Goal: Information Seeking & Learning: Learn about a topic

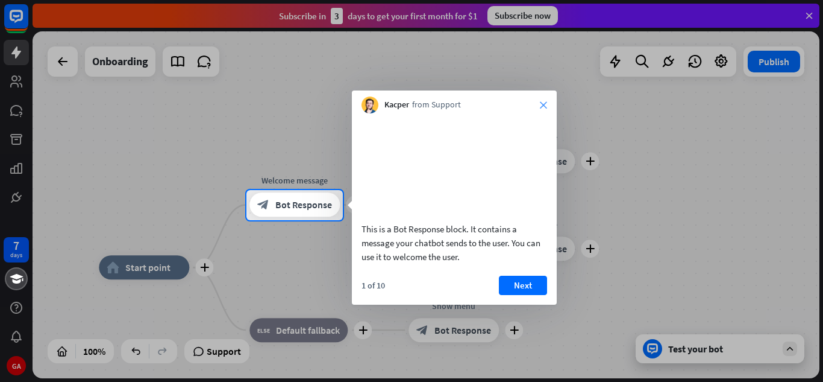
click at [540, 102] on icon "close" at bounding box center [543, 104] width 7 height 7
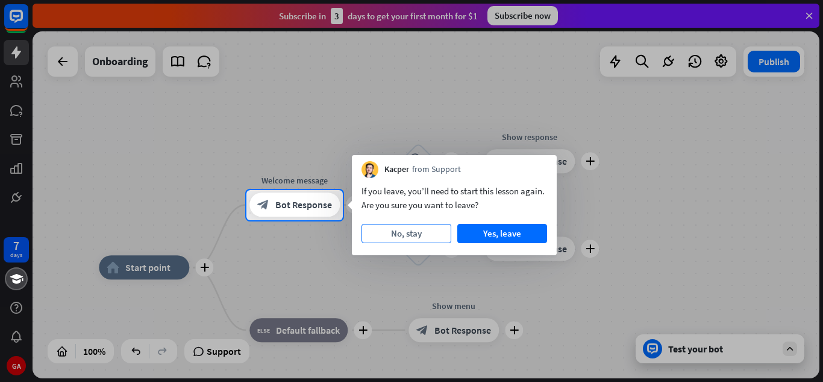
click at [422, 234] on button "No, stay" at bounding box center [407, 233] width 90 height 19
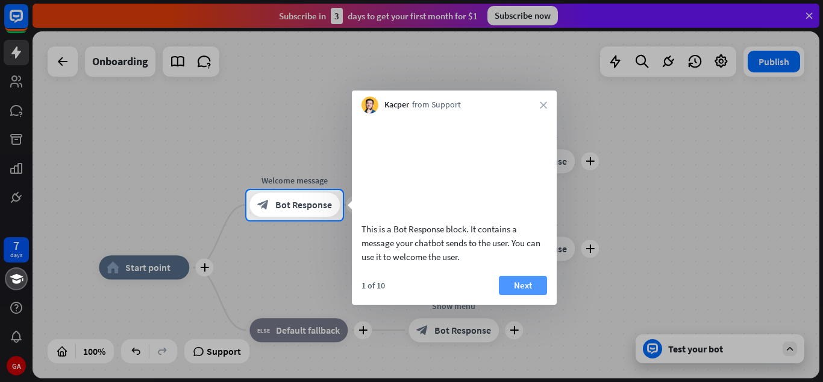
click at [517, 295] on button "Next" at bounding box center [523, 284] width 48 height 19
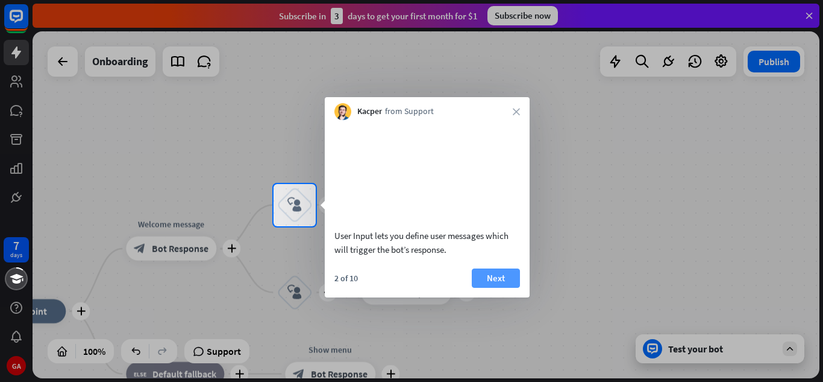
click at [494, 288] on button "Next" at bounding box center [496, 277] width 48 height 19
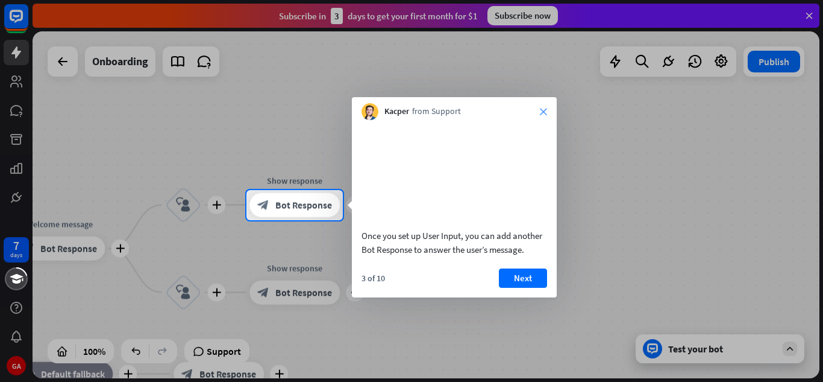
click at [543, 109] on icon "close" at bounding box center [543, 111] width 7 height 7
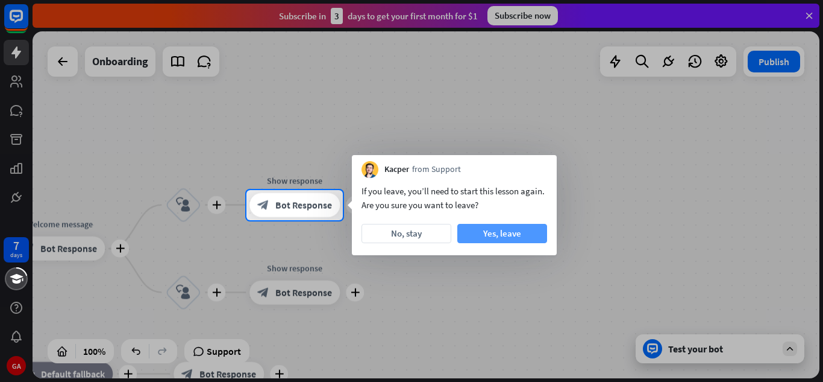
click at [485, 231] on button "Yes, leave" at bounding box center [503, 233] width 90 height 19
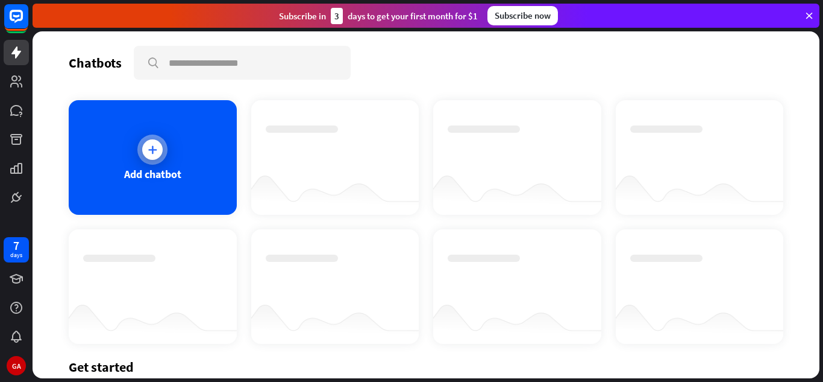
click at [149, 158] on div at bounding box center [152, 149] width 20 height 20
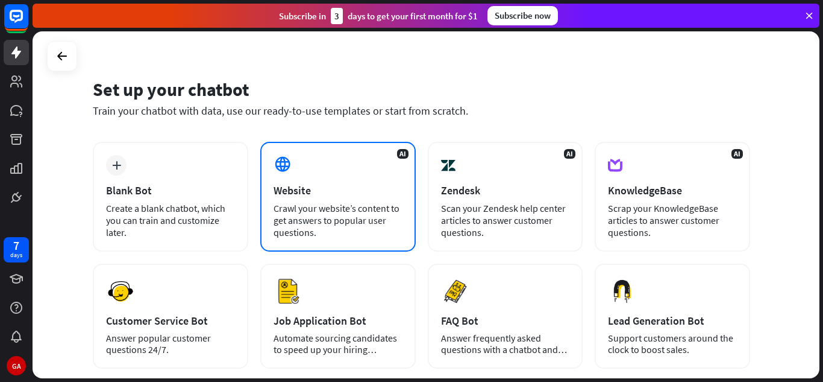
scroll to position [2, 0]
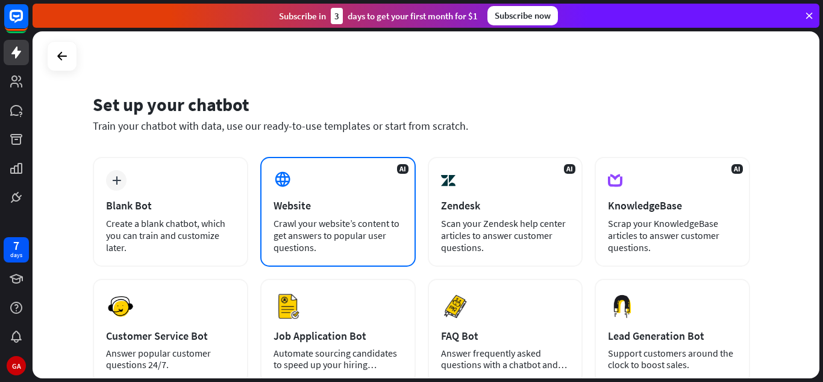
click at [350, 210] on div "Website" at bounding box center [338, 205] width 129 height 14
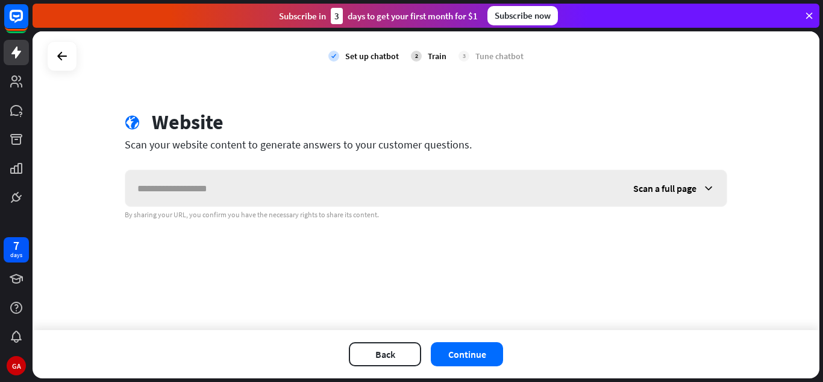
click at [335, 195] on input "text" at bounding box center [373, 188] width 496 height 36
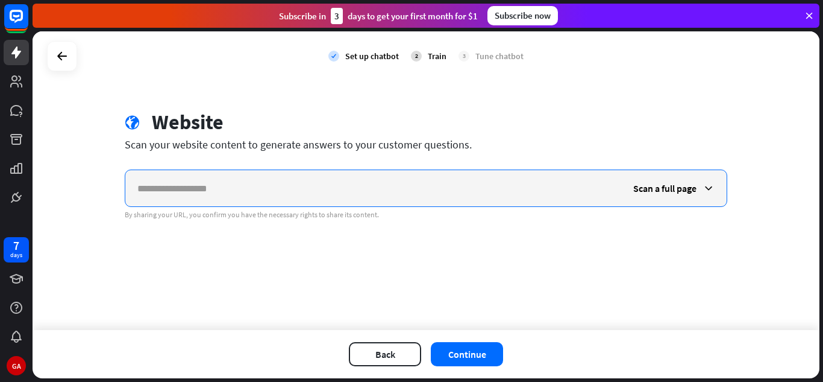
paste input "**********"
type input "**********"
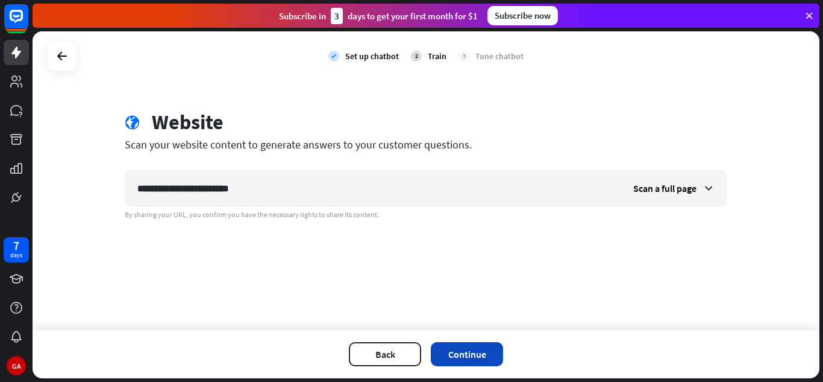
click at [486, 351] on button "Continue" at bounding box center [467, 354] width 72 height 24
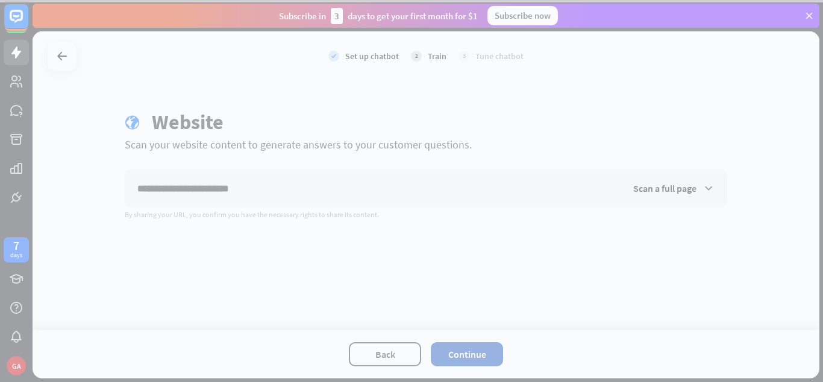
click at [486, 351] on div at bounding box center [411, 191] width 823 height 382
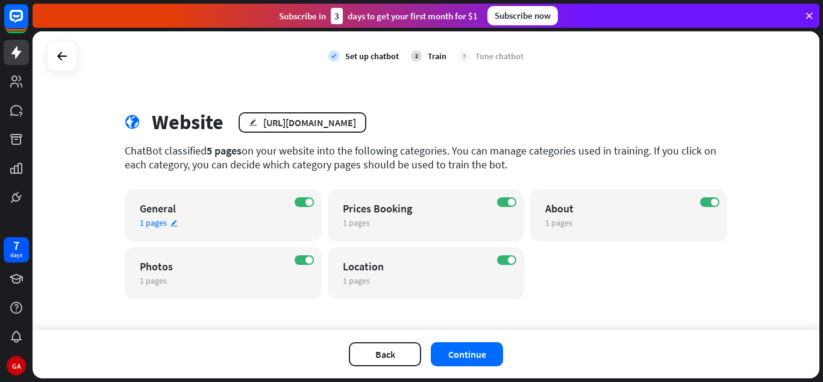
click at [227, 213] on div "General" at bounding box center [213, 208] width 146 height 14
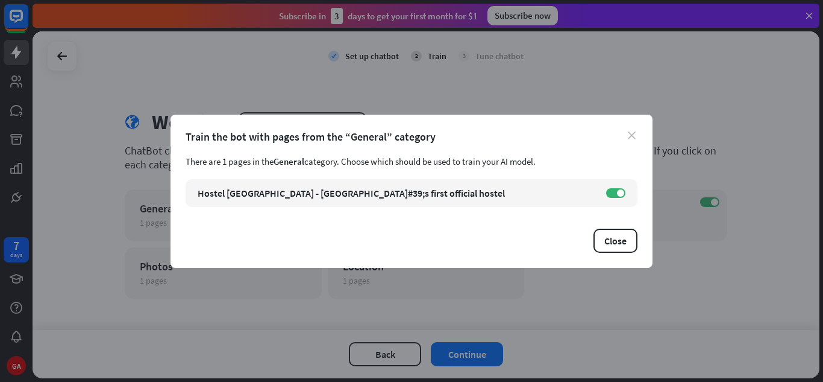
click at [632, 132] on icon "close" at bounding box center [632, 135] width 8 height 8
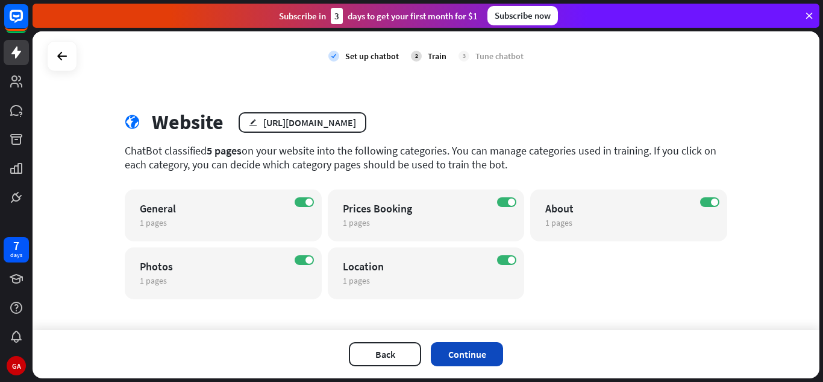
click at [468, 353] on button "Continue" at bounding box center [467, 354] width 72 height 24
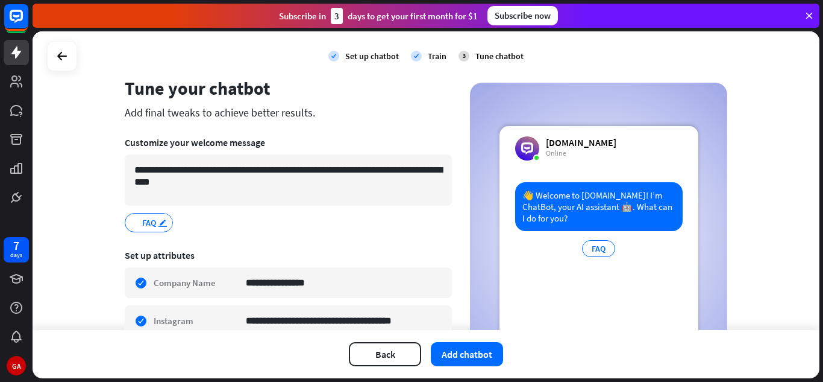
scroll to position [17, 0]
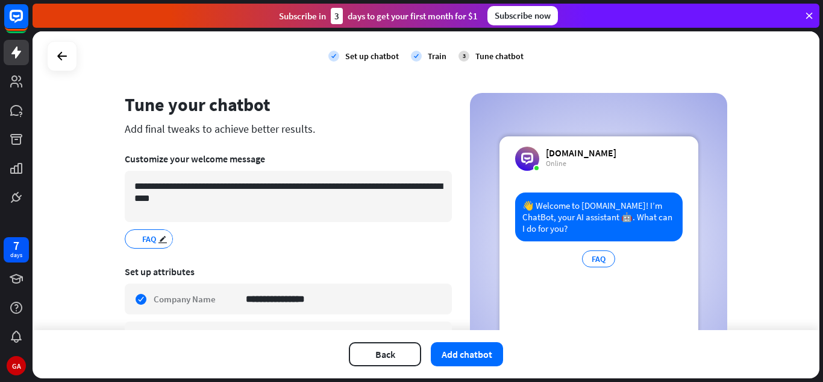
click at [149, 247] on div "FAQ edit" at bounding box center [149, 238] width 48 height 19
click at [149, 236] on span "FAQ" at bounding box center [149, 238] width 16 height 13
click at [462, 355] on button "Add chatbot" at bounding box center [467, 354] width 72 height 24
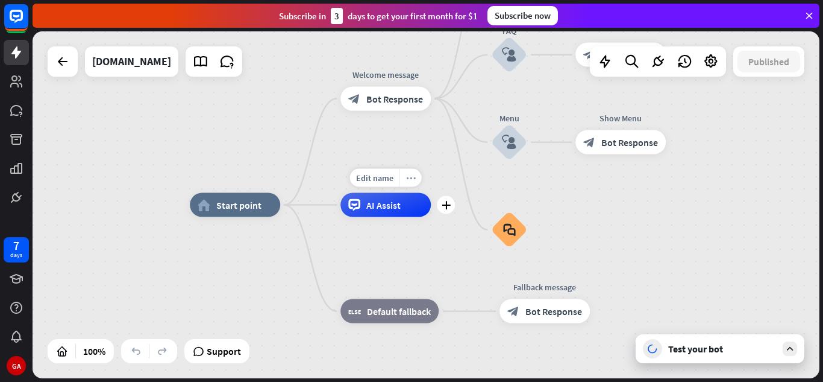
click at [411, 181] on icon "more_horiz" at bounding box center [411, 177] width 10 height 9
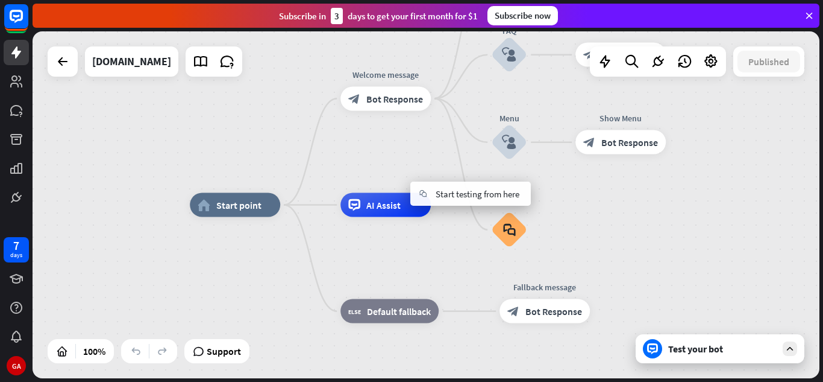
click at [693, 353] on div "Test your bot" at bounding box center [723, 348] width 109 height 12
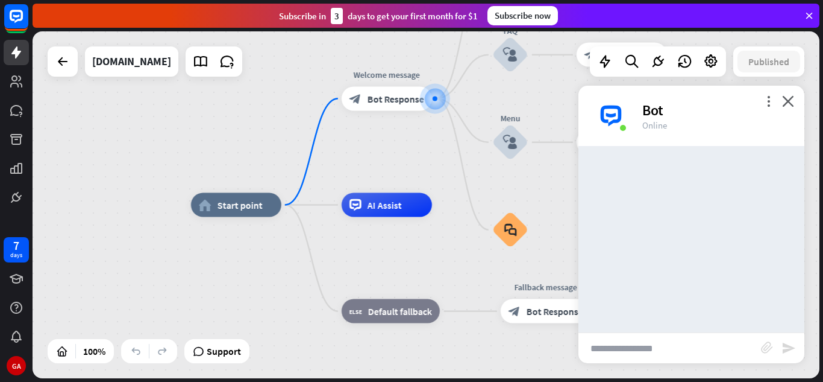
click at [683, 353] on input "text" at bounding box center [670, 348] width 183 height 30
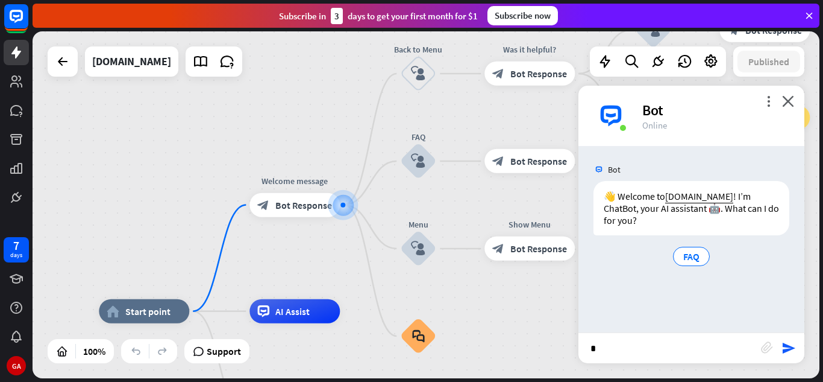
type input "**"
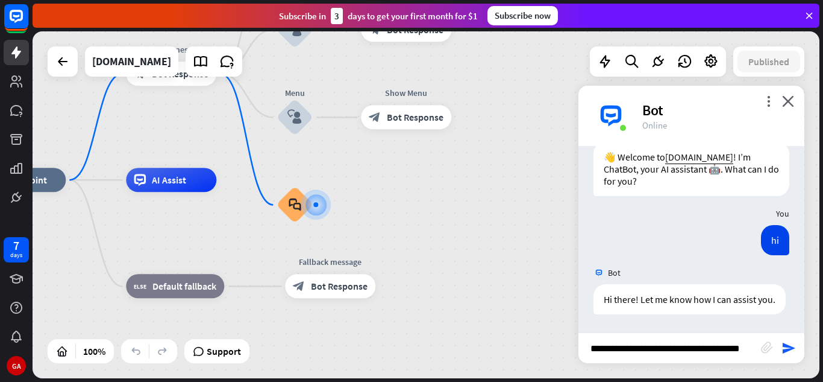
scroll to position [0, 7]
type input "**********"
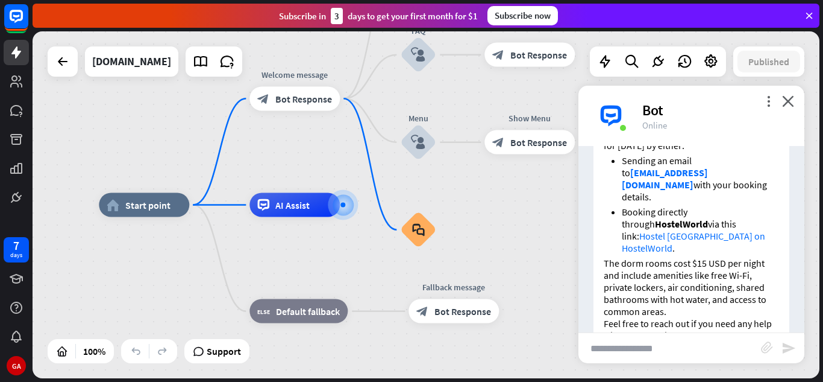
scroll to position [349, 0]
click at [652, 349] on input "text" at bounding box center [670, 348] width 183 height 30
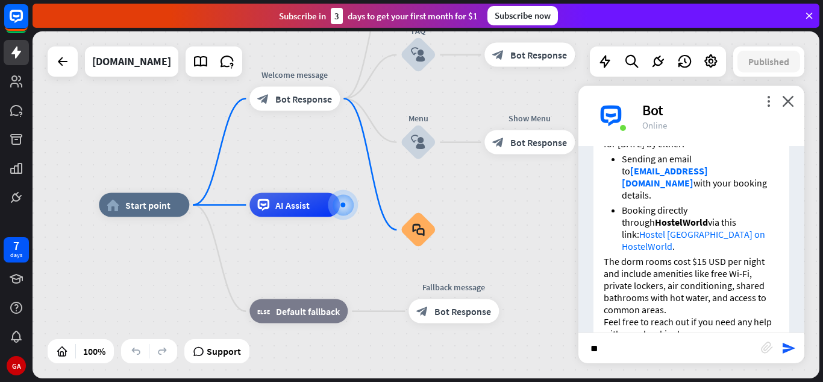
type input "*"
type input "**********"
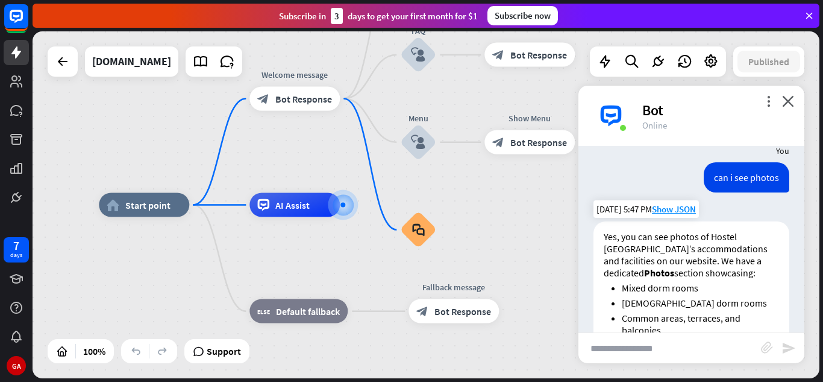
scroll to position [563, 0]
click at [675, 204] on span "Show JSON" at bounding box center [674, 209] width 44 height 11
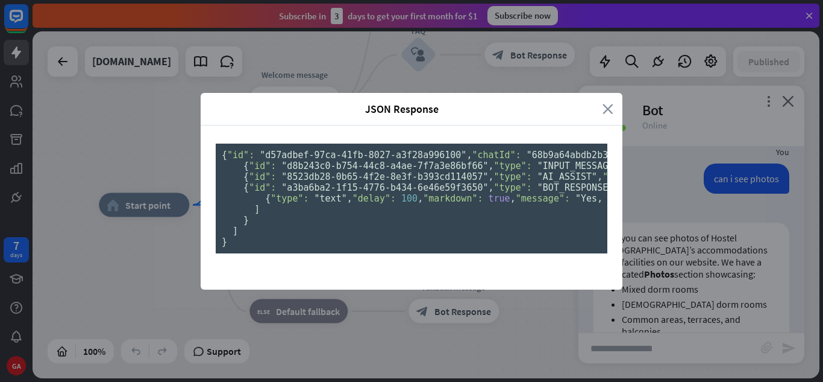
click at [607, 102] on icon "close" at bounding box center [608, 109] width 11 height 14
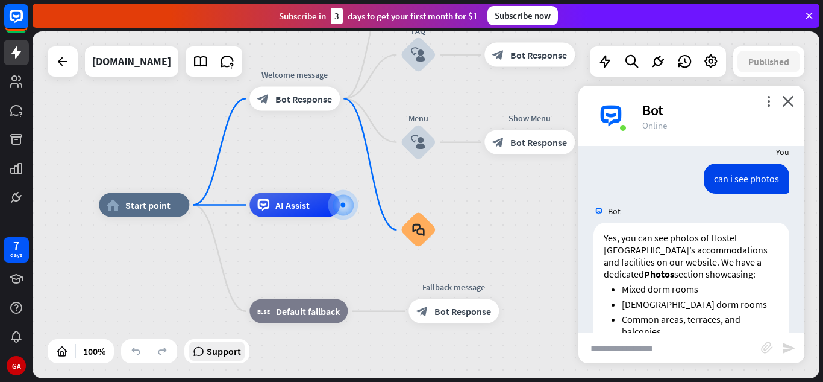
click at [218, 355] on span "Support" at bounding box center [224, 350] width 34 height 19
click at [327, 318] on div "block_fallback Default fallback" at bounding box center [299, 311] width 98 height 24
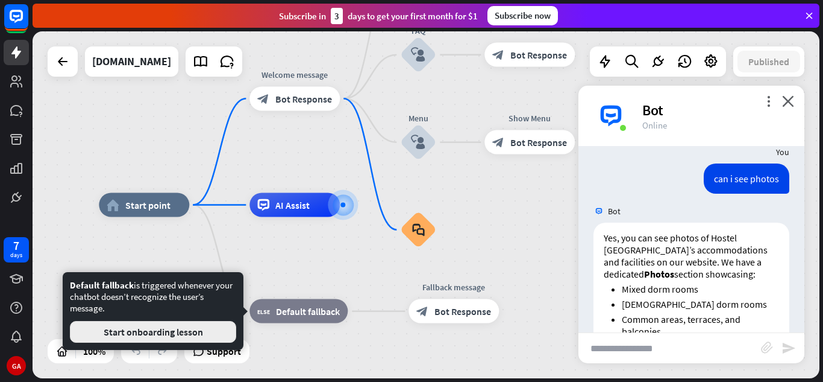
click at [217, 326] on button "Start onboarding lesson" at bounding box center [153, 332] width 166 height 22
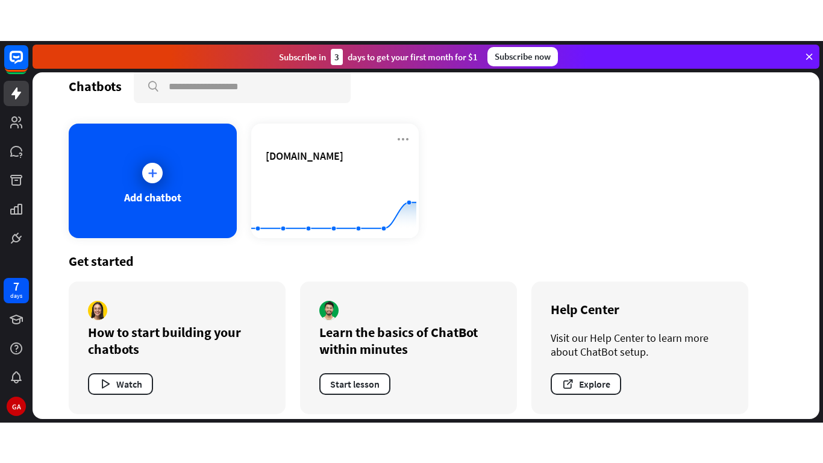
scroll to position [27, 0]
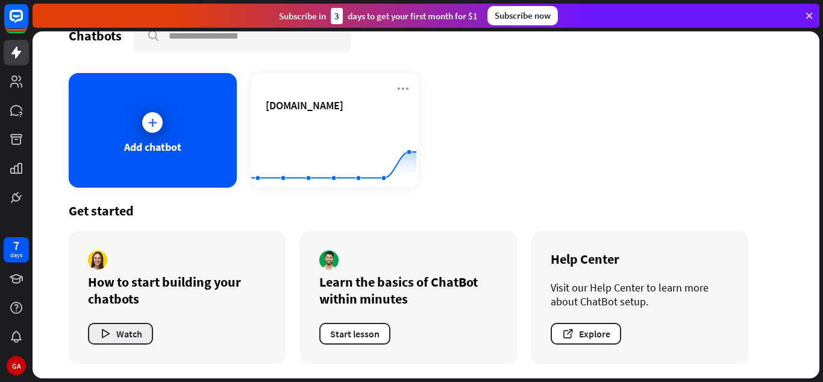
click at [121, 337] on button "Watch" at bounding box center [120, 334] width 65 height 22
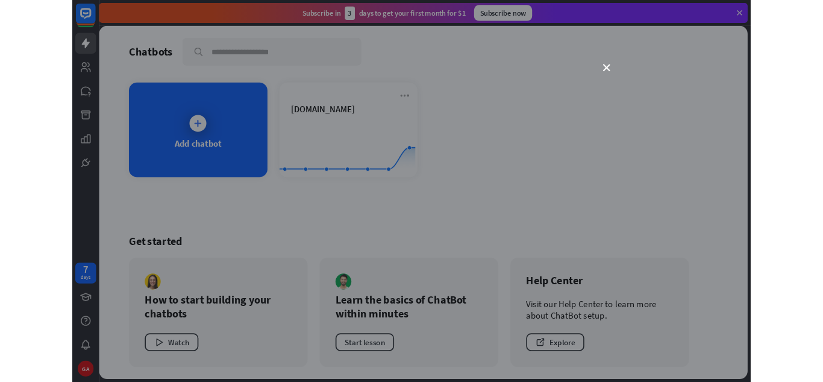
scroll to position [0, 0]
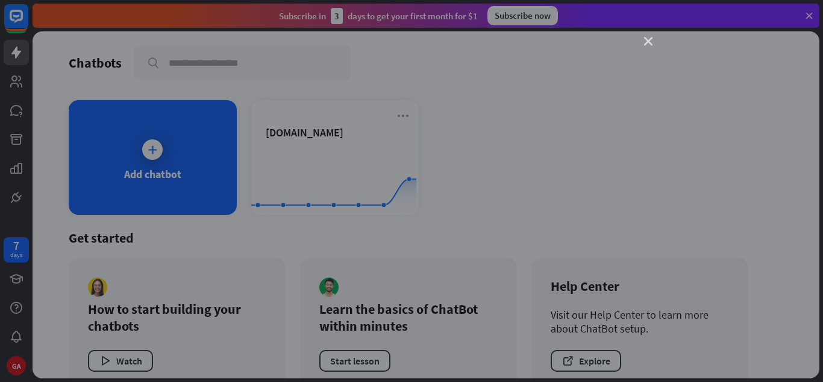
click at [648, 41] on icon "close" at bounding box center [648, 41] width 8 height 8
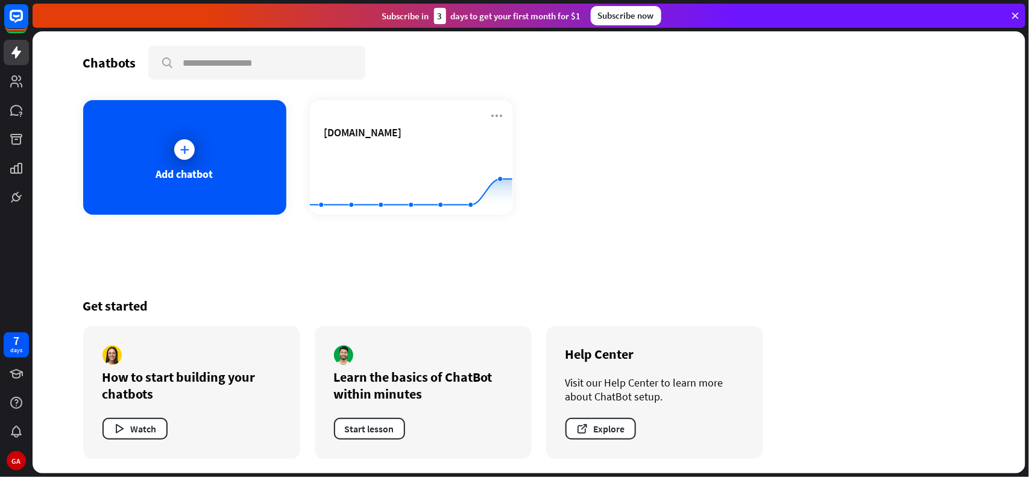
click at [435, 381] on div "Learn the basics of ChatBot within minutes" at bounding box center [423, 385] width 178 height 34
click at [382, 381] on button "Start lesson" at bounding box center [369, 429] width 71 height 22
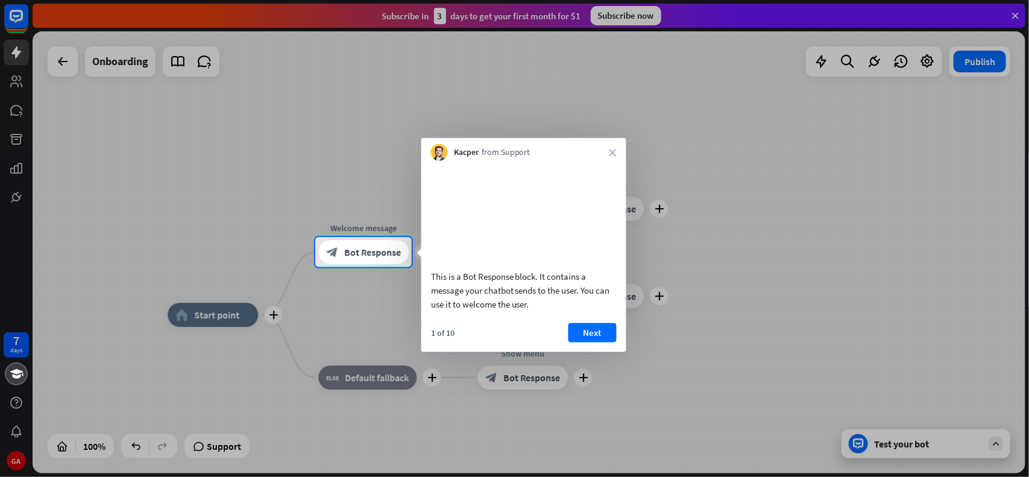
click at [607, 336] on div "This is a Bot Response block. It contains a message your chatbot sends to the u…" at bounding box center [523, 256] width 205 height 191
click at [602, 342] on button "Next" at bounding box center [592, 332] width 48 height 19
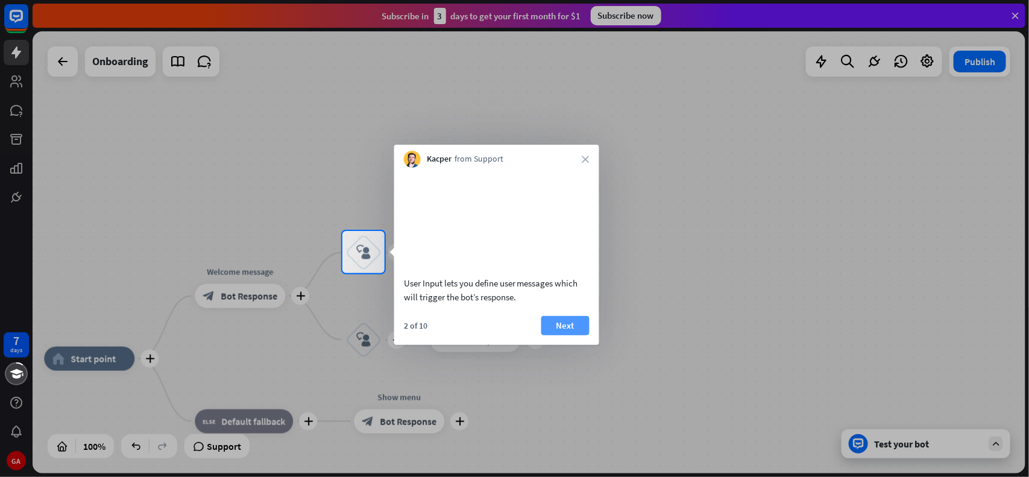
click at [578, 335] on button "Next" at bounding box center [565, 325] width 48 height 19
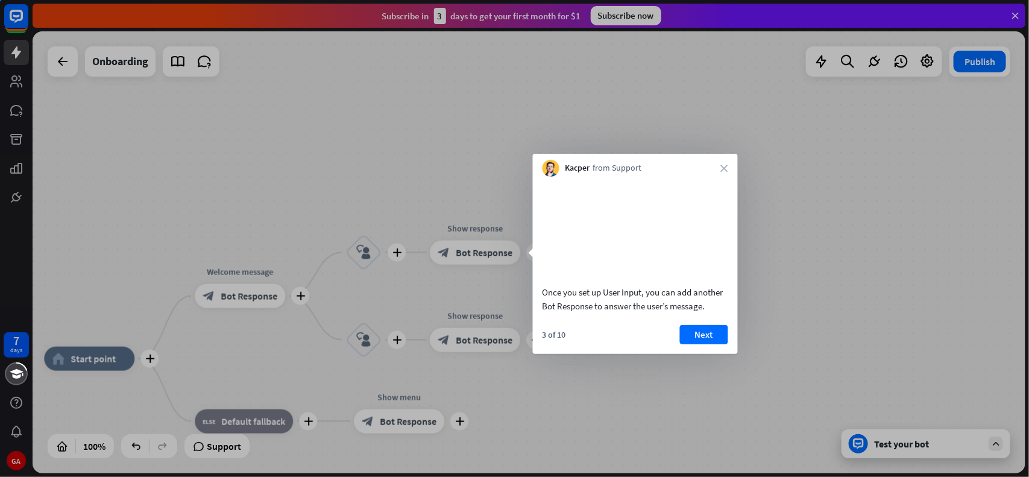
click at [578, 339] on div "Once you set up User Input, you can add another Bot Response to answer the user…" at bounding box center [635, 265] width 205 height 177
click at [559, 340] on div "3 of 10" at bounding box center [555, 334] width 24 height 11
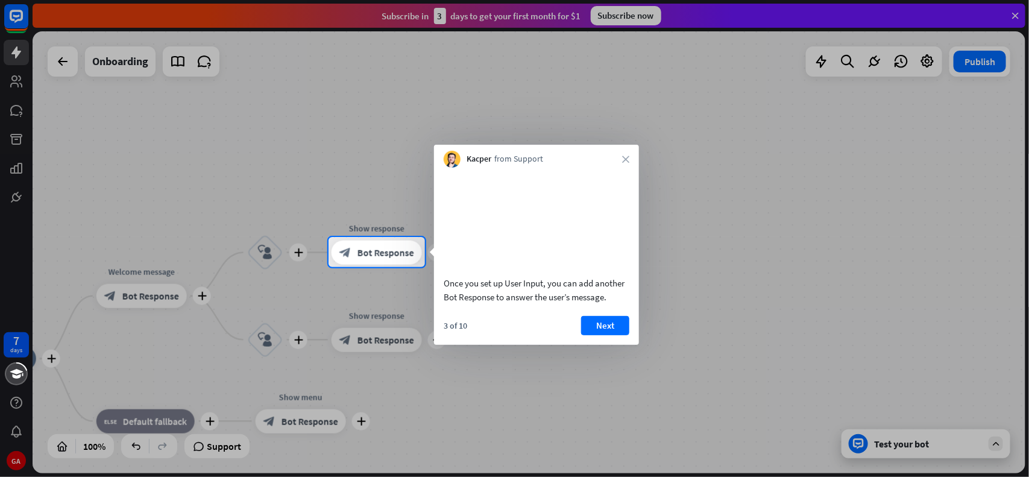
click at [562, 338] on div "Once you set up User Input, you can add another Bot Response to answer the user…" at bounding box center [536, 256] width 205 height 177
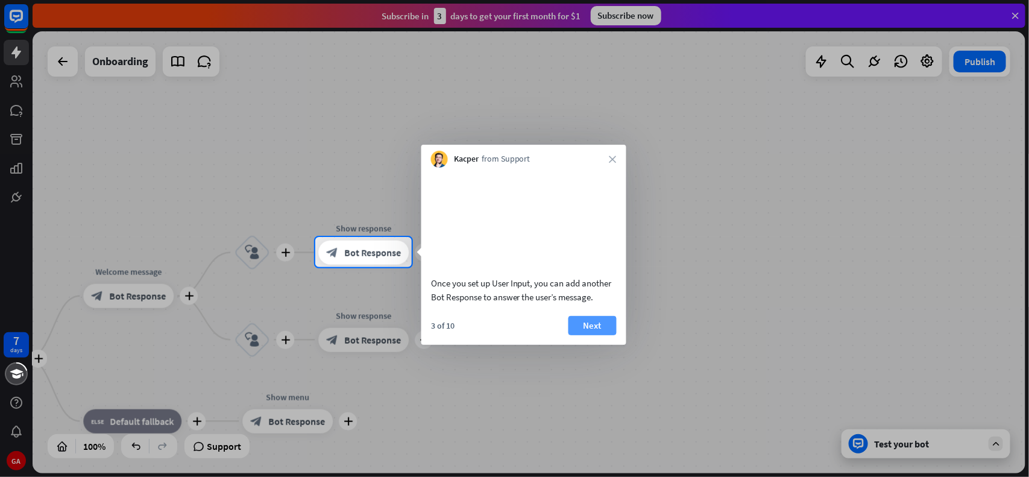
click at [573, 335] on button "Next" at bounding box center [592, 325] width 48 height 19
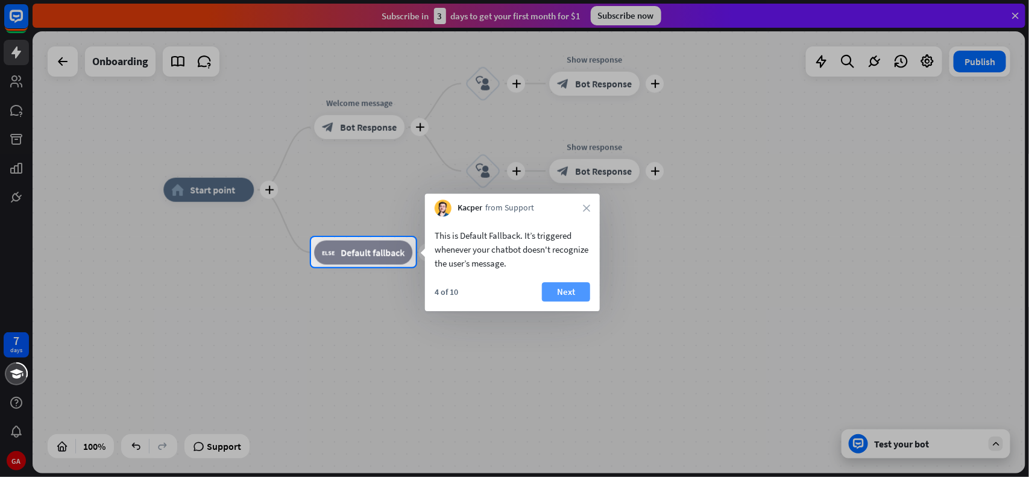
click at [564, 289] on button "Next" at bounding box center [566, 291] width 48 height 19
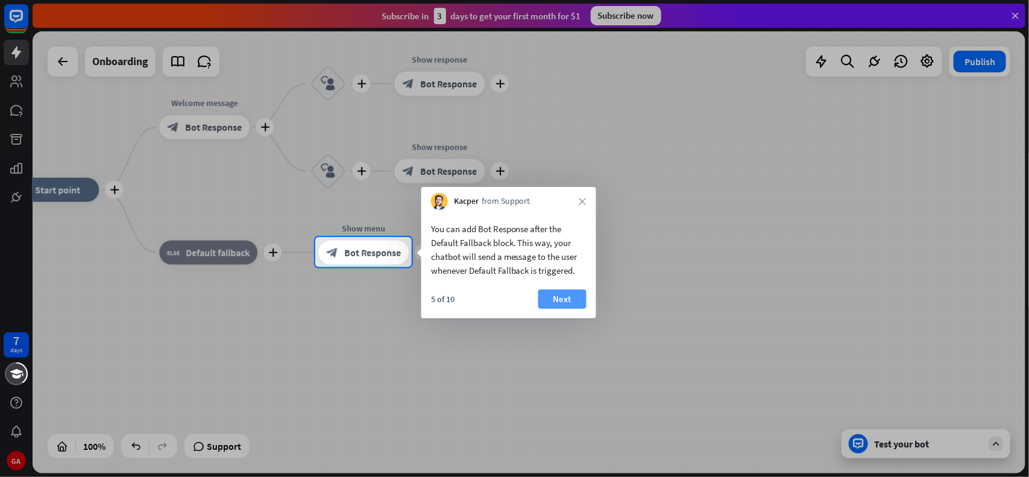
click at [561, 298] on button "Next" at bounding box center [562, 298] width 48 height 19
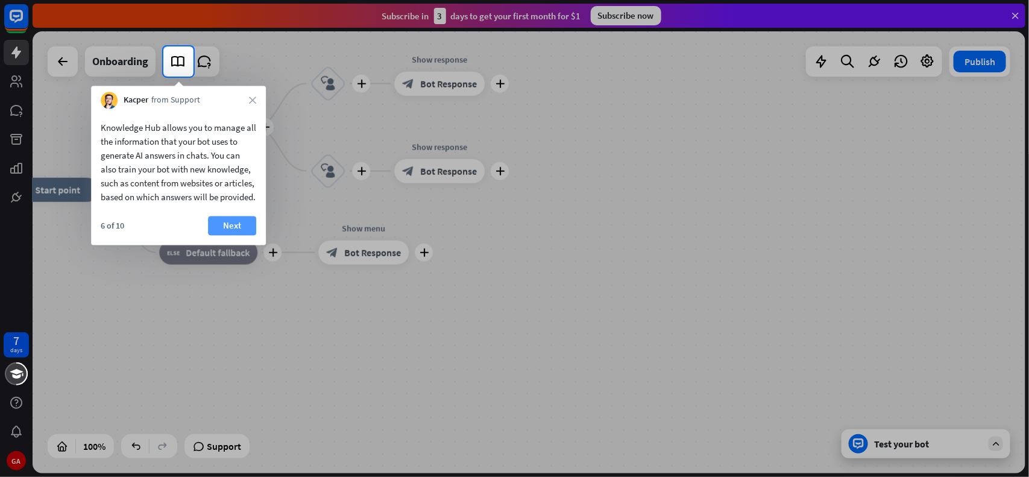
click at [234, 234] on button "Next" at bounding box center [232, 225] width 48 height 19
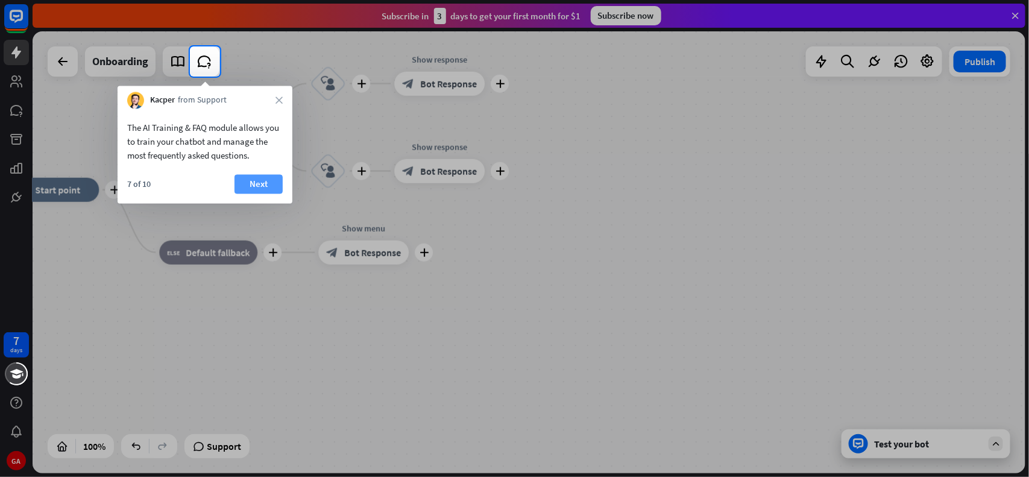
click at [260, 176] on button "Next" at bounding box center [258, 184] width 48 height 19
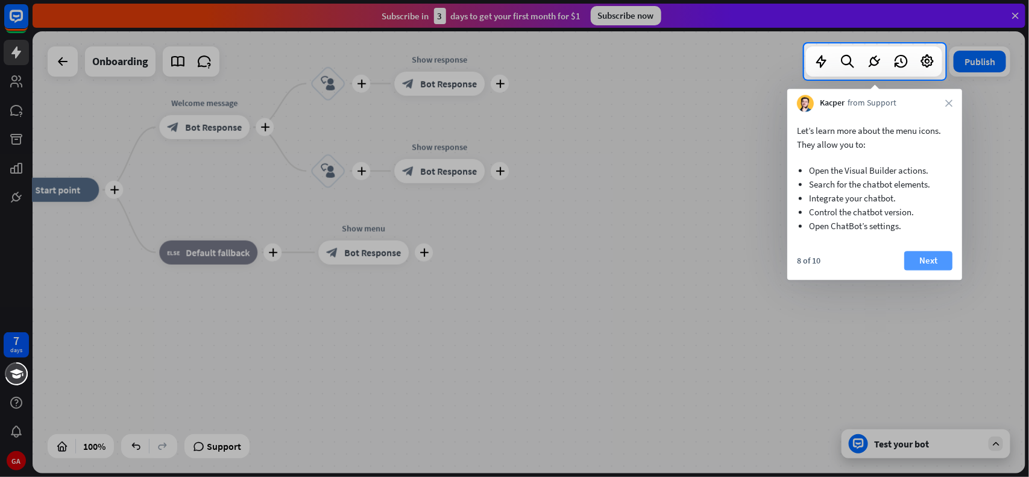
click at [823, 254] on button "Next" at bounding box center [928, 260] width 48 height 19
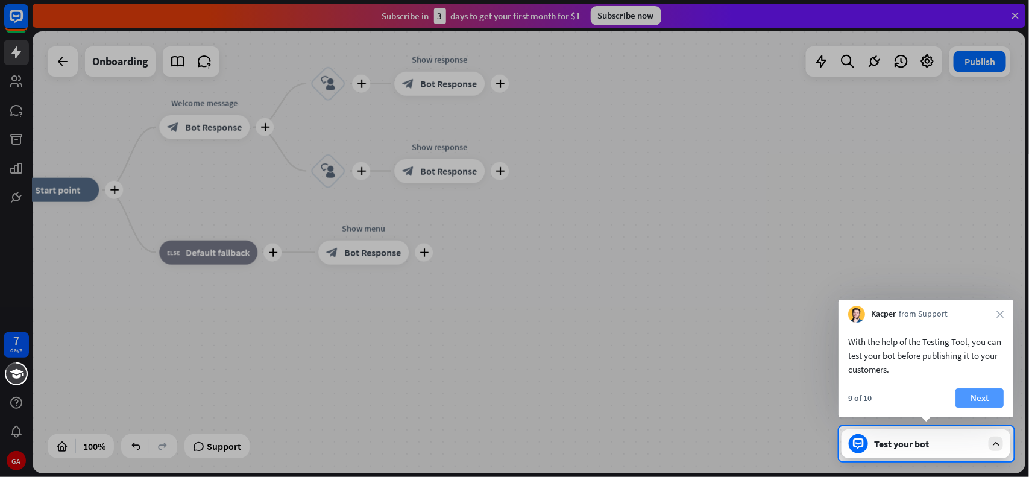
click at [823, 381] on button "Next" at bounding box center [979, 397] width 48 height 19
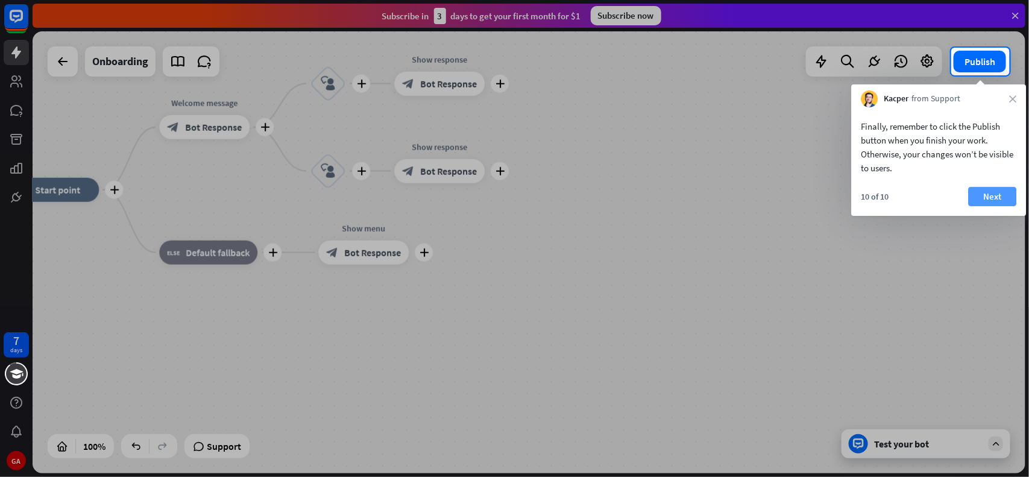
click at [823, 194] on button "Next" at bounding box center [993, 196] width 48 height 19
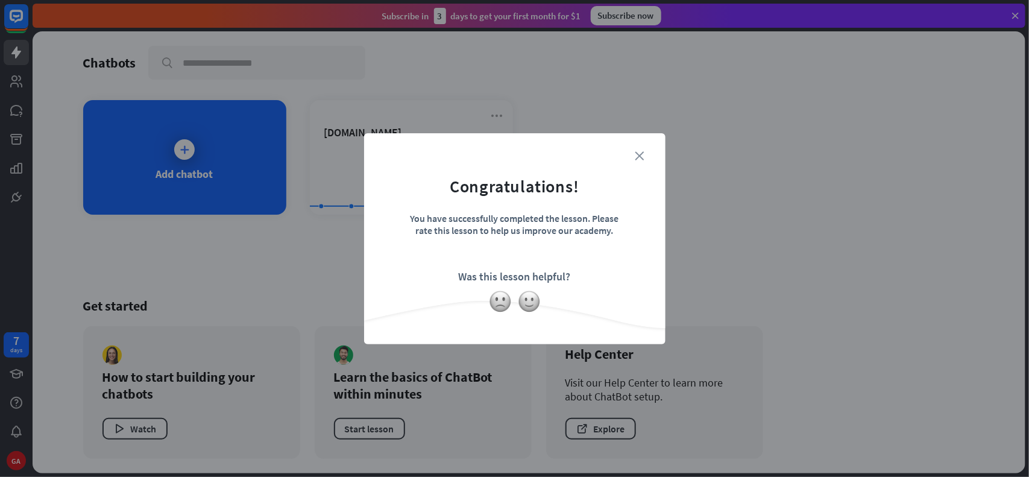
drag, startPoint x: 651, startPoint y: 157, endPoint x: 641, endPoint y: 155, distance: 10.4
click at [641, 155] on div "close Congratulations! You have successfully completed the lesson. Please rate …" at bounding box center [514, 238] width 301 height 211
click at [641, 155] on icon "close" at bounding box center [639, 155] width 9 height 9
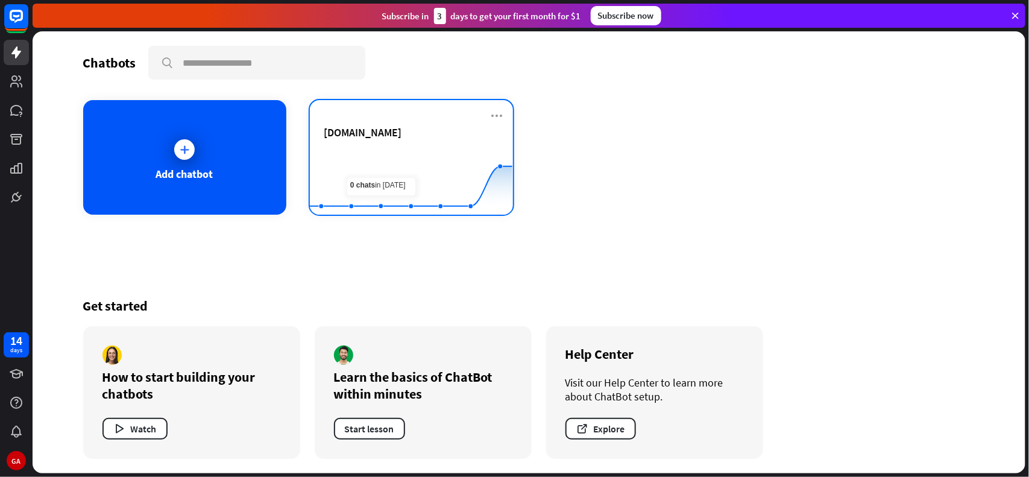
click at [377, 128] on span "[DOMAIN_NAME]" at bounding box center [363, 132] width 78 height 14
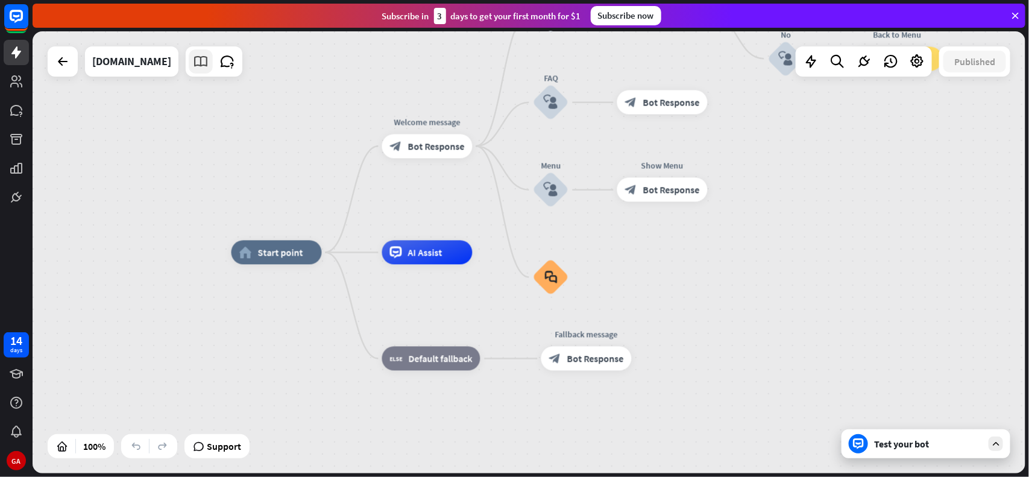
click at [204, 64] on icon at bounding box center [201, 62] width 16 height 16
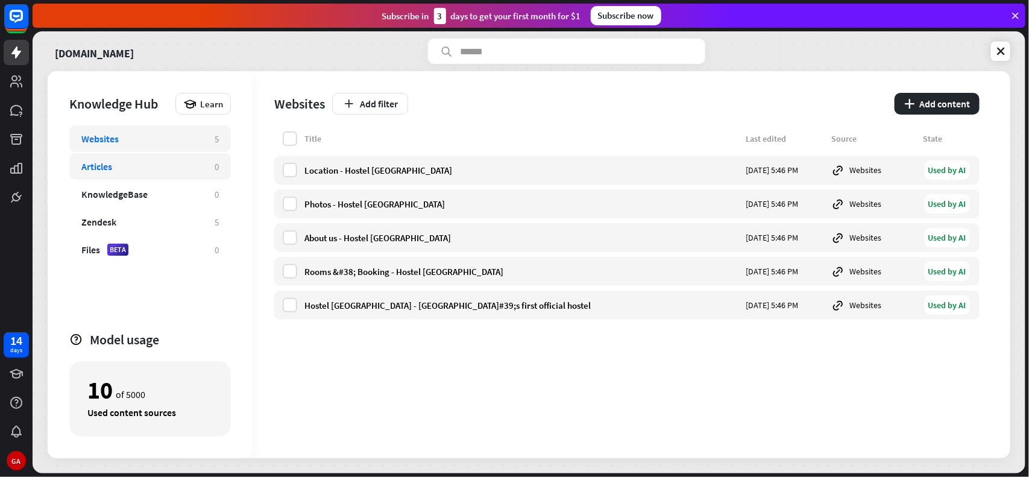
click at [167, 157] on div "Articles 0" at bounding box center [150, 166] width 162 height 27
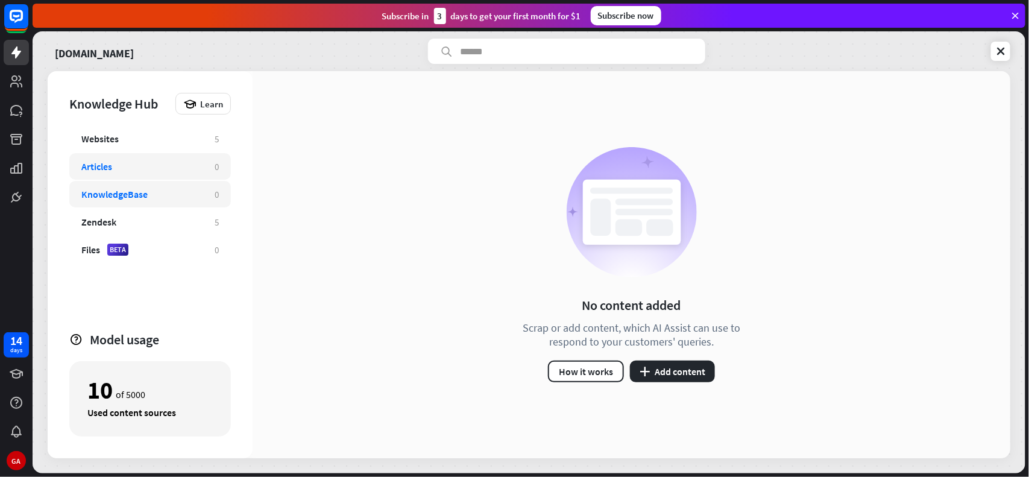
click at [163, 188] on div "KnowledgeBase" at bounding box center [141, 194] width 121 height 12
click at [170, 230] on div "Zendesk 5" at bounding box center [150, 222] width 162 height 27
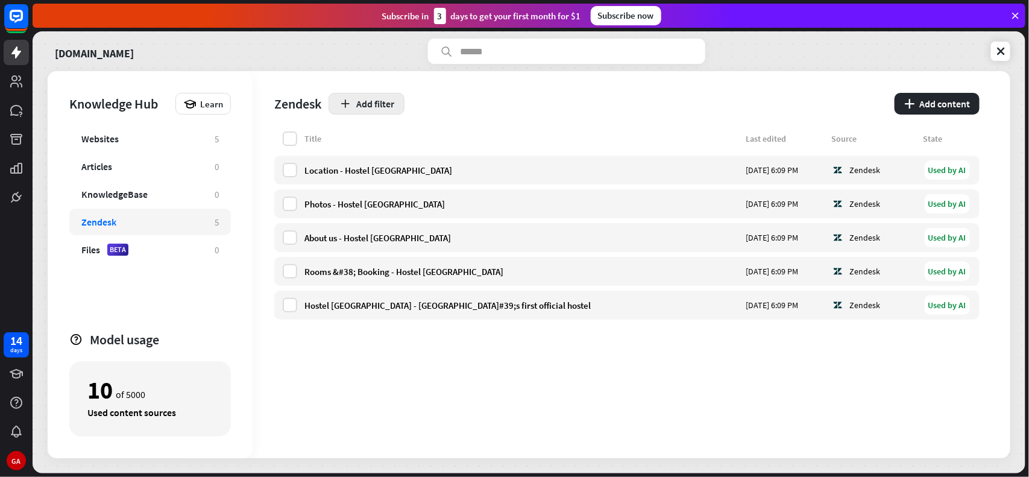
click at [345, 109] on icon "button" at bounding box center [345, 104] width 13 height 13
click at [823, 103] on button "plus Add content" at bounding box center [937, 104] width 85 height 22
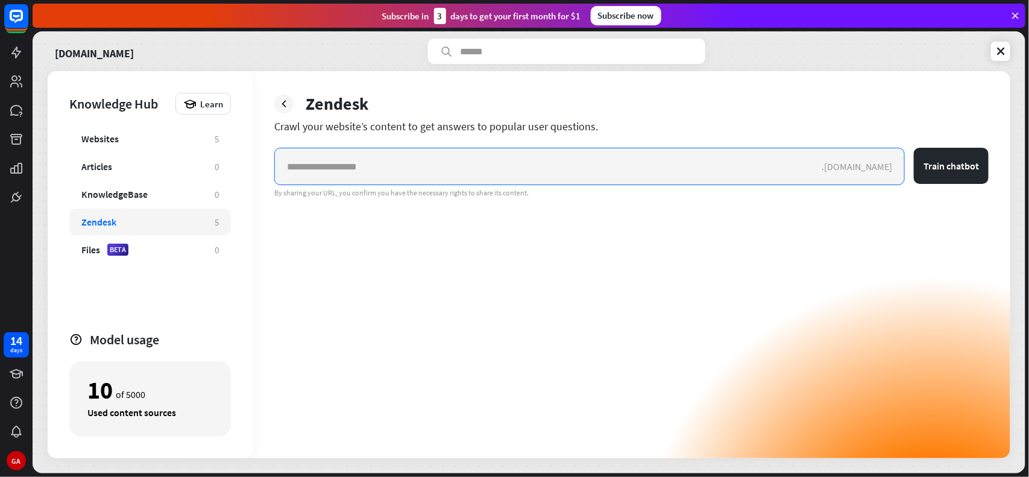
paste input "**********"
type input "**********"
click at [823, 148] on button "Train chatbot" at bounding box center [951, 166] width 75 height 36
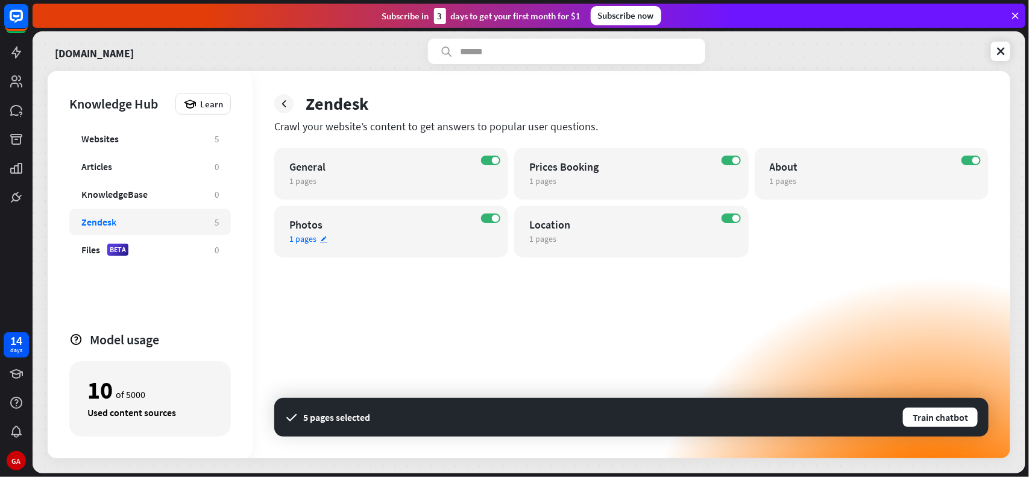
click at [390, 227] on div "Photos" at bounding box center [380, 225] width 183 height 14
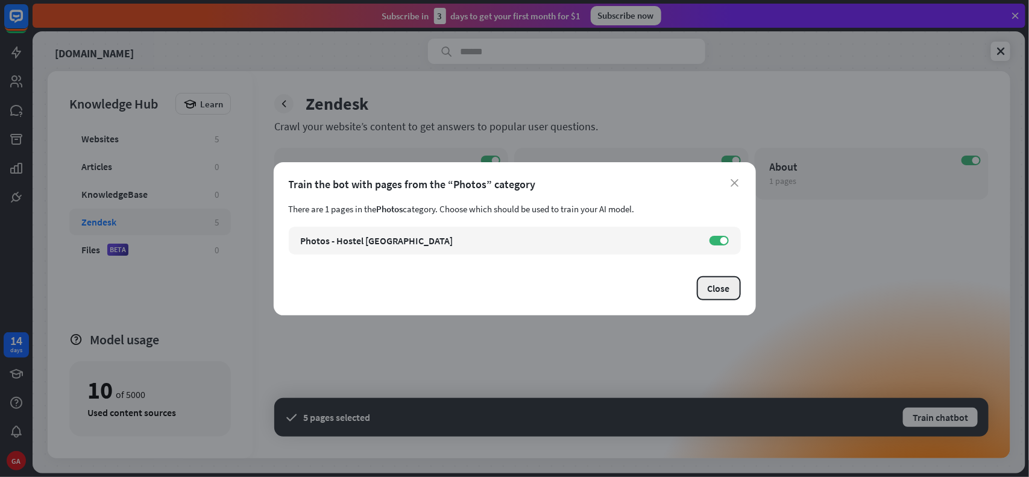
click at [713, 288] on button "Close" at bounding box center [719, 288] width 44 height 24
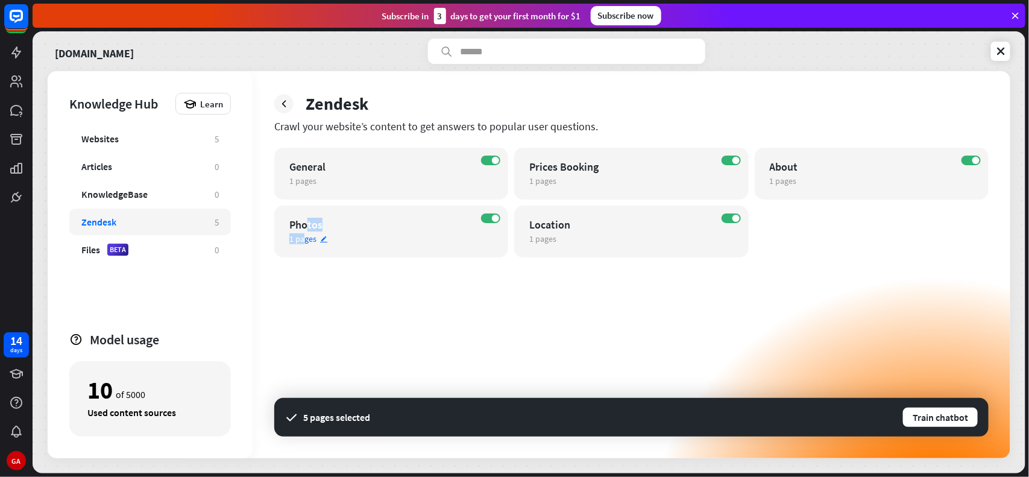
drag, startPoint x: 306, startPoint y: 225, endPoint x: 303, endPoint y: 237, distance: 12.4
click at [303, 237] on div "ON Photos 1 pages edit" at bounding box center [391, 232] width 234 height 52
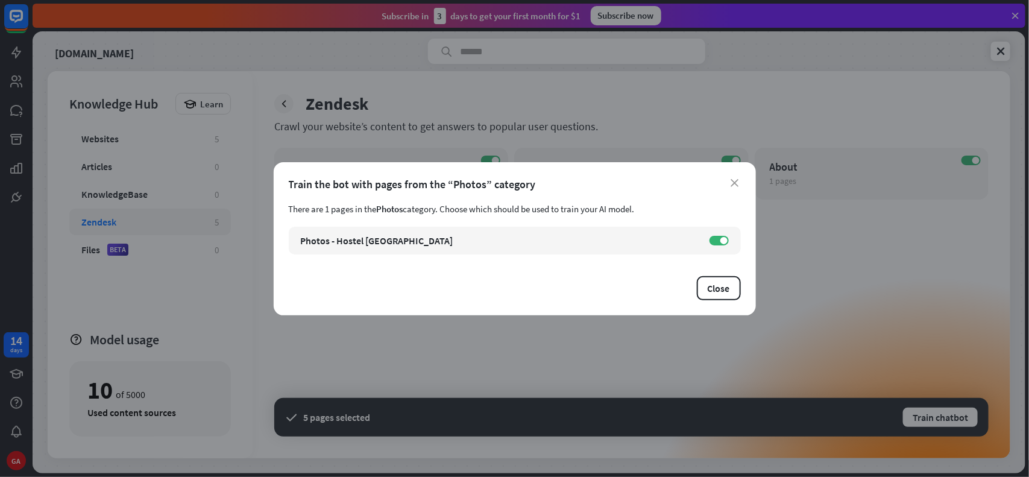
click at [0, 0] on icon "link" at bounding box center [0, 0] width 0 height 0
click at [734, 179] on icon "close" at bounding box center [735, 183] width 8 height 8
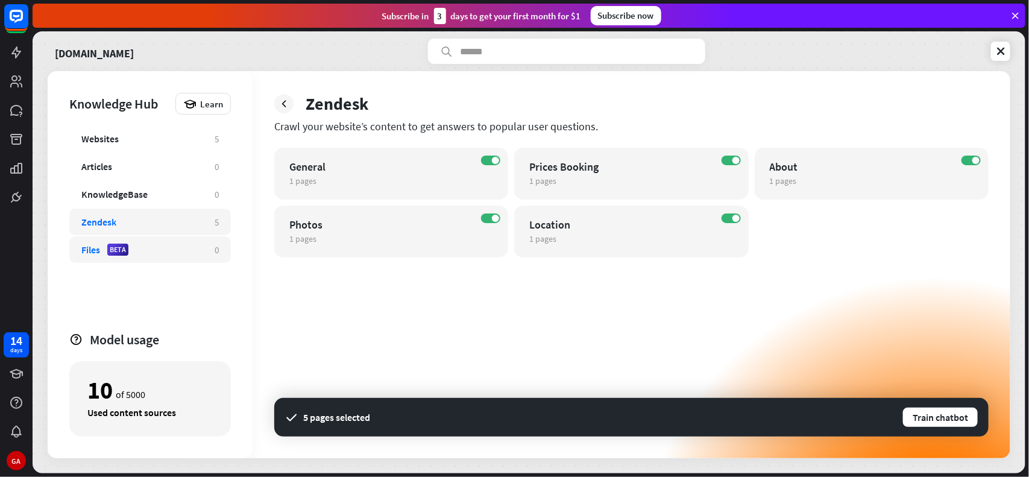
click at [203, 251] on div "Files BETA 0" at bounding box center [150, 249] width 162 height 27
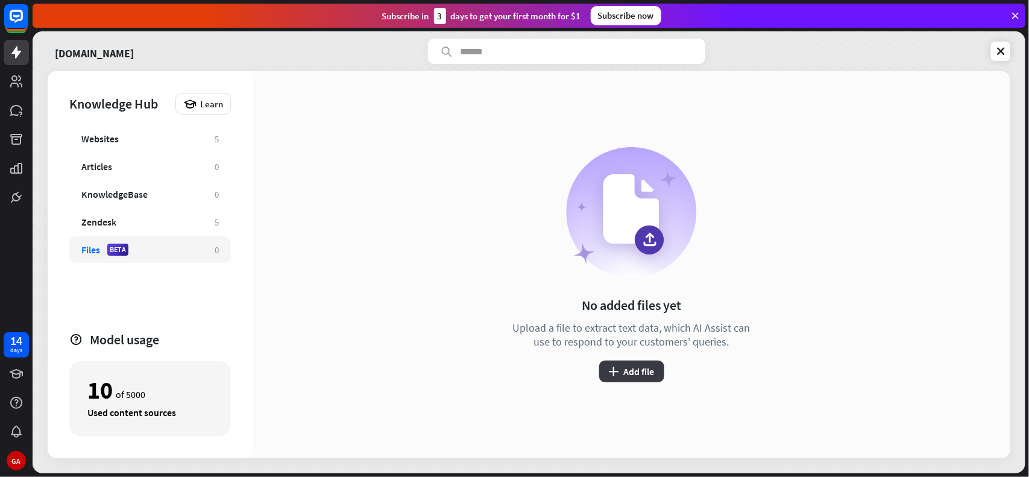
click at [633, 368] on button "plus Add file" at bounding box center [631, 371] width 65 height 22
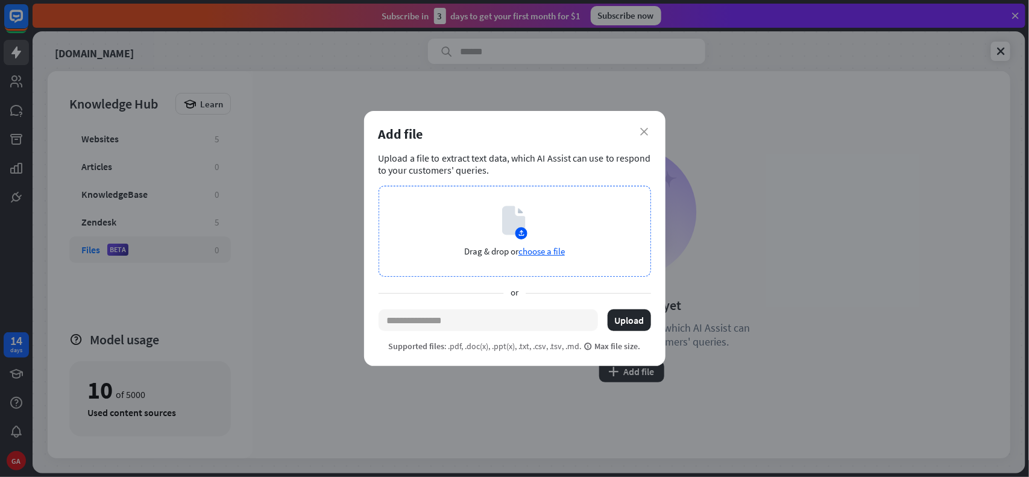
click at [544, 255] on span "choose a file" at bounding box center [541, 250] width 46 height 11
click at [538, 251] on span "choose a file" at bounding box center [541, 250] width 46 height 11
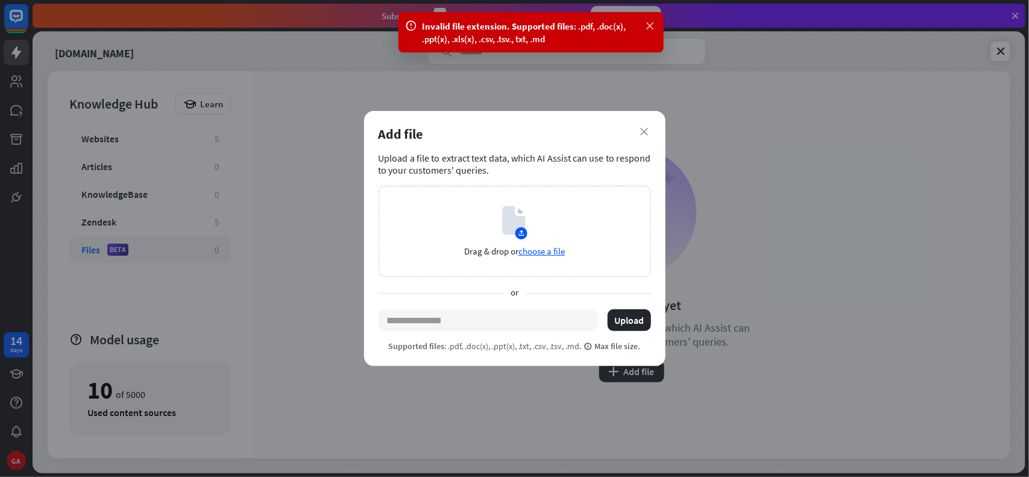
click at [646, 27] on icon at bounding box center [650, 26] width 12 height 13
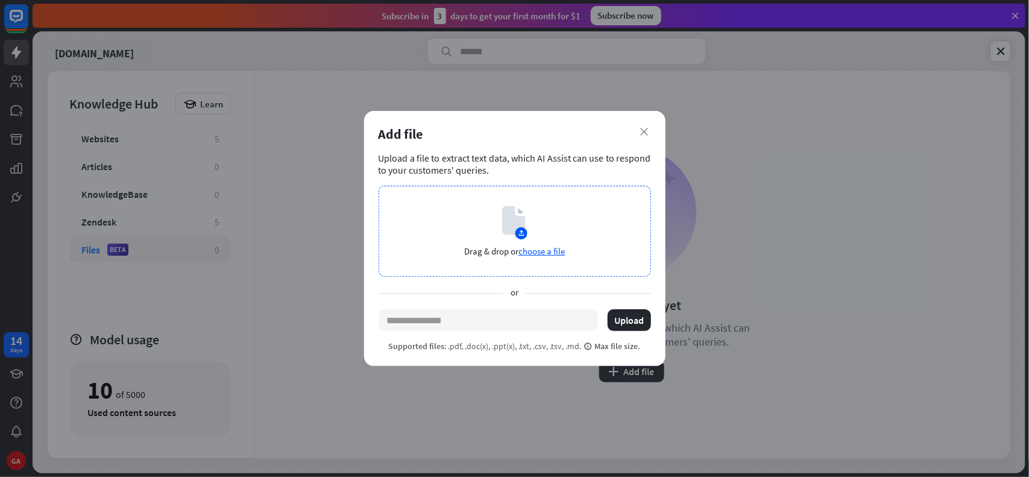
click at [502, 252] on p "Drag & drop or choose a file" at bounding box center [514, 250] width 101 height 11
click at [645, 121] on div "close Add file Upload a file to extract text data, which AI Assist can use to r…" at bounding box center [514, 238] width 301 height 255
click at [641, 131] on icon "close" at bounding box center [645, 132] width 8 height 8
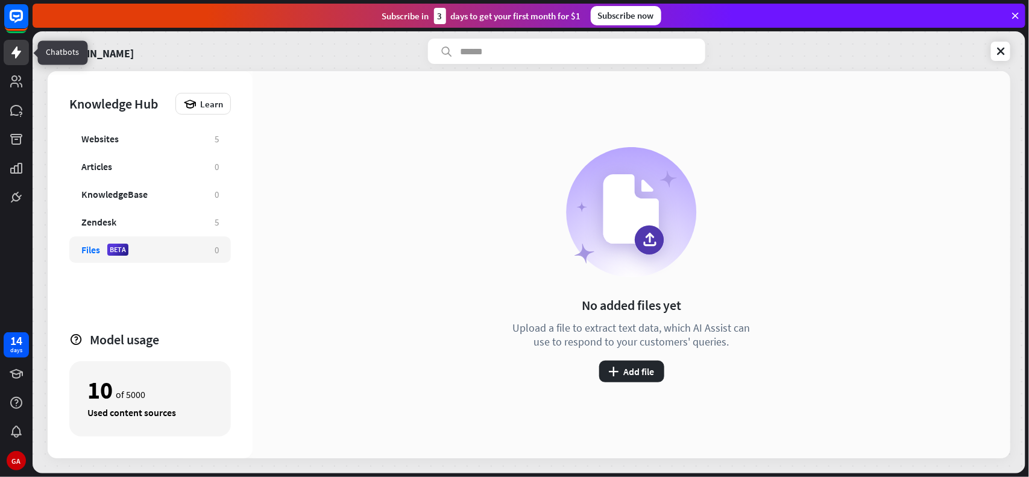
click at [22, 48] on icon at bounding box center [16, 52] width 14 height 14
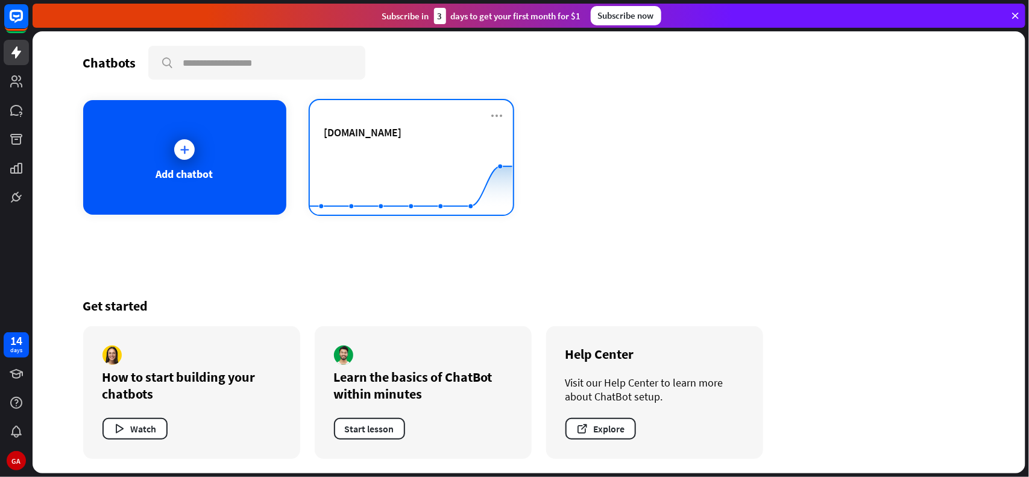
click at [383, 128] on span "[DOMAIN_NAME]" at bounding box center [363, 132] width 78 height 14
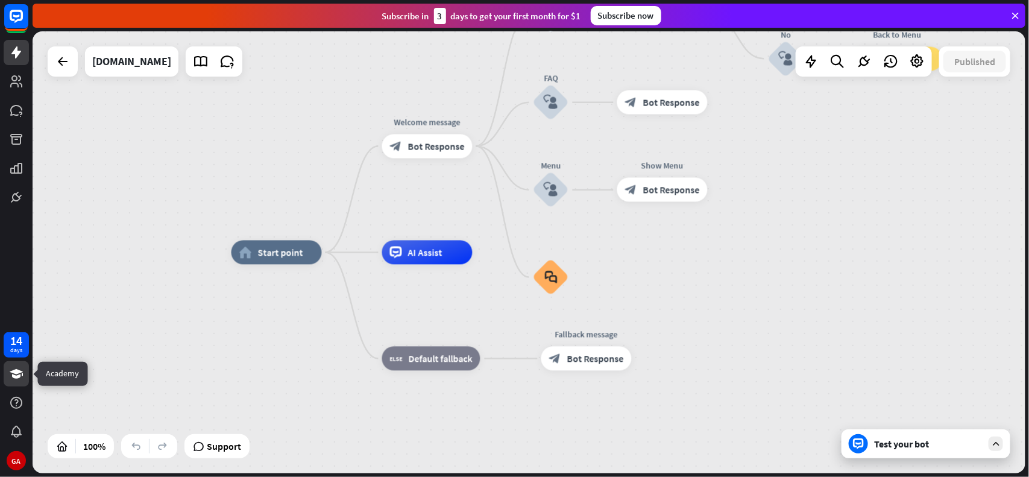
click at [19, 371] on icon at bounding box center [16, 374] width 13 height 10
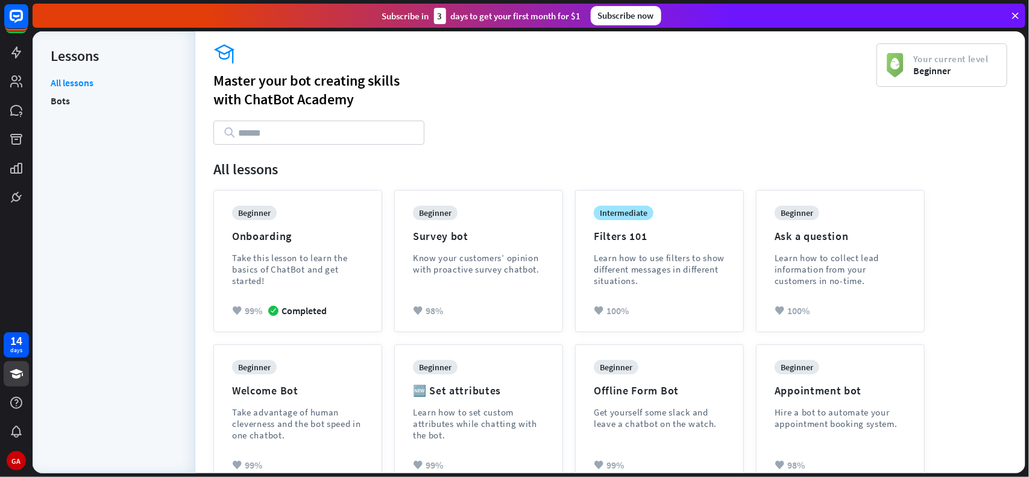
click at [77, 103] on li "Bots" at bounding box center [114, 101] width 127 height 18
click at [61, 101] on link "Bots" at bounding box center [60, 101] width 19 height 18
click at [14, 52] on icon at bounding box center [16, 52] width 10 height 12
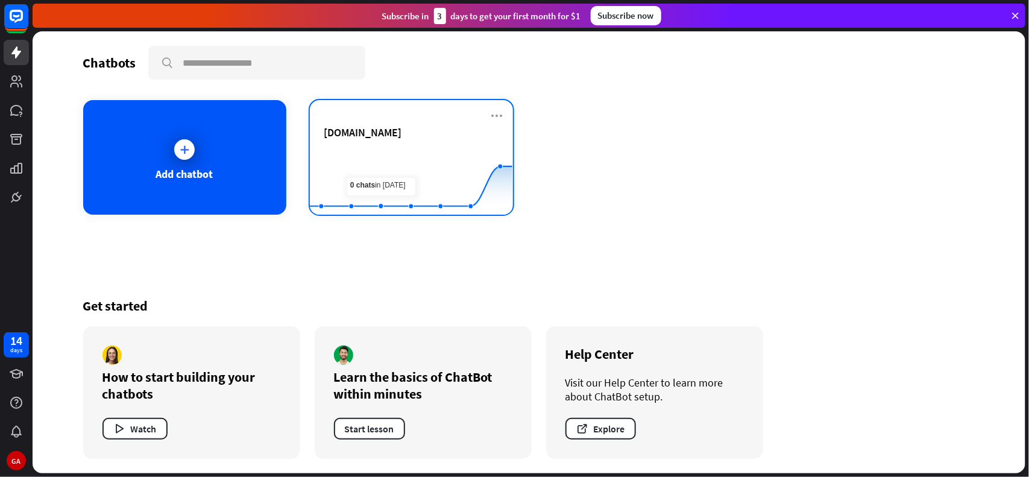
click at [411, 125] on div "[DOMAIN_NAME]" at bounding box center [411, 132] width 174 height 14
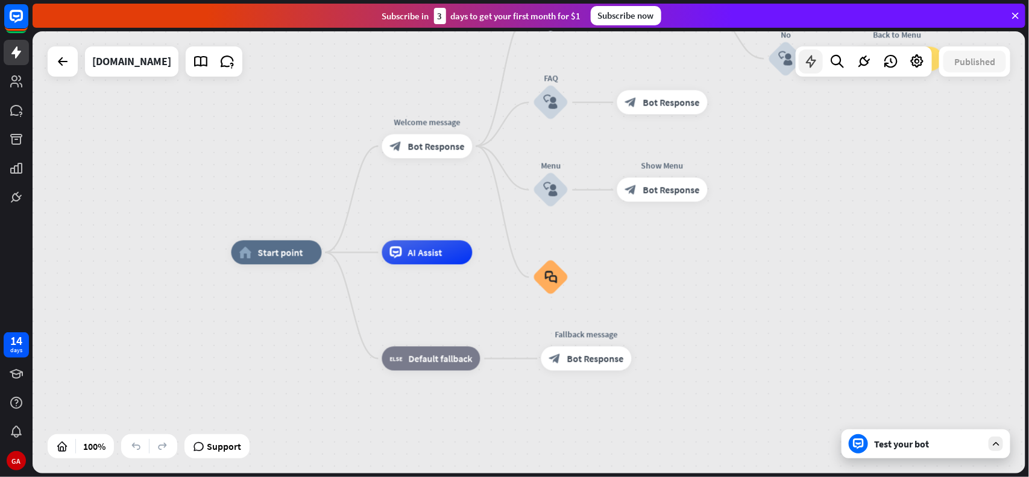
click at [814, 61] on icon at bounding box center [811, 62] width 16 height 16
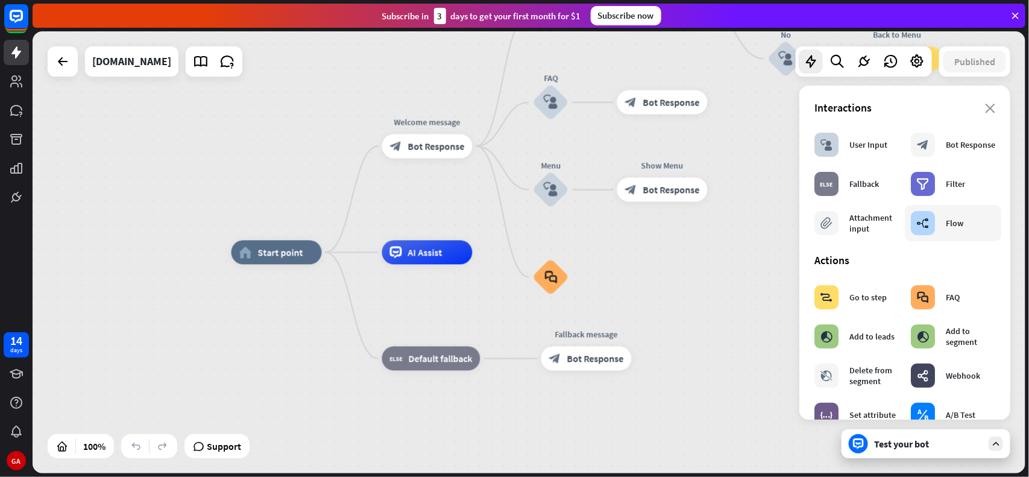
click at [823, 224] on div "builder_tree Flow" at bounding box center [937, 223] width 52 height 24
click at [823, 226] on icon "builder_tree" at bounding box center [923, 223] width 13 height 12
click at [823, 224] on div "builder_tree Flow" at bounding box center [937, 223] width 52 height 24
click at [823, 233] on div "builder_tree" at bounding box center [923, 223] width 24 height 24
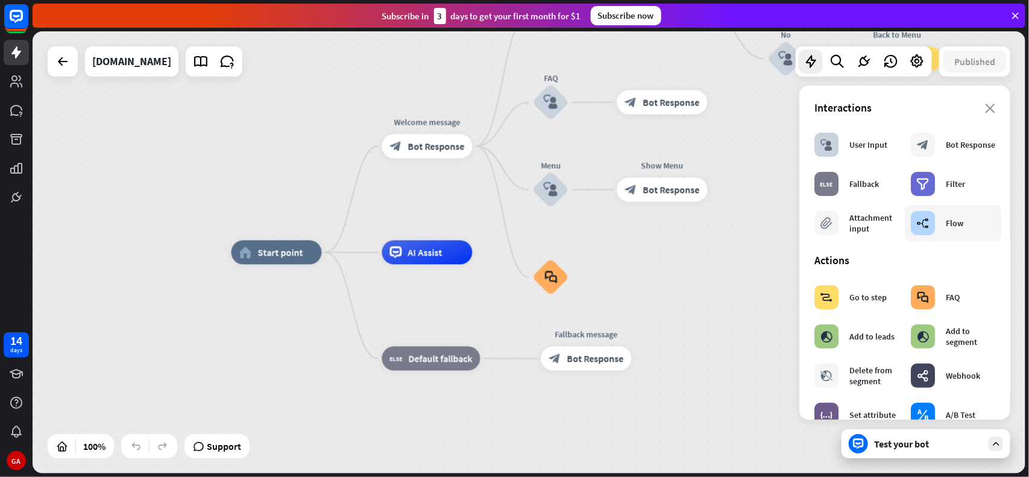
click at [823, 221] on div "Flow" at bounding box center [954, 223] width 17 height 11
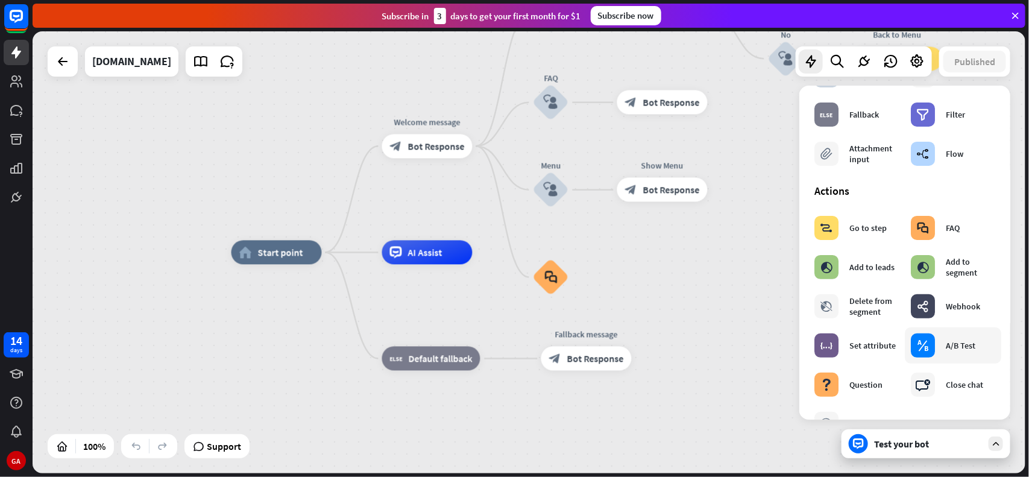
scroll to position [68, 0]
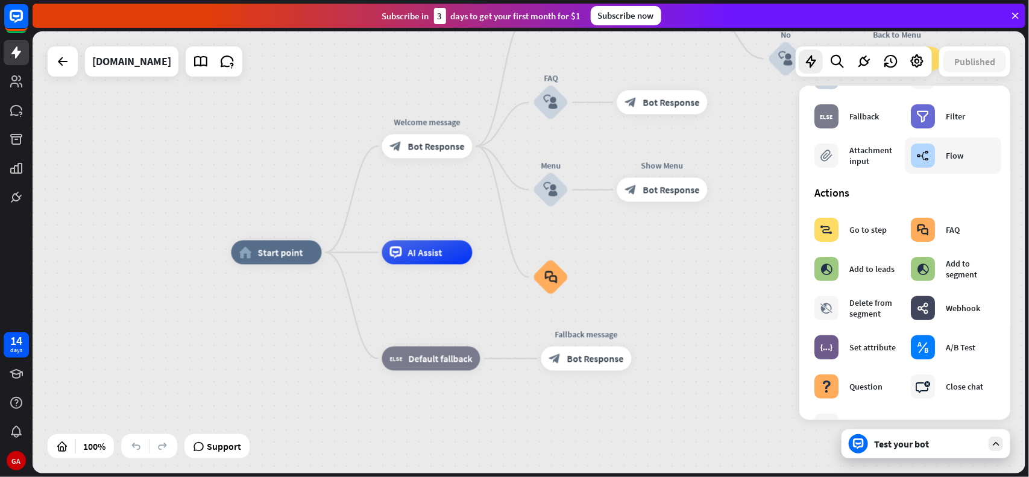
click at [823, 157] on div "builder_tree Flow" at bounding box center [937, 155] width 52 height 24
drag, startPoint x: 978, startPoint y: 163, endPoint x: 962, endPoint y: 148, distance: 22.2
click at [823, 148] on div "builder_tree Flow" at bounding box center [953, 155] width 96 height 36
click at [823, 118] on div "Filter" at bounding box center [955, 116] width 19 height 11
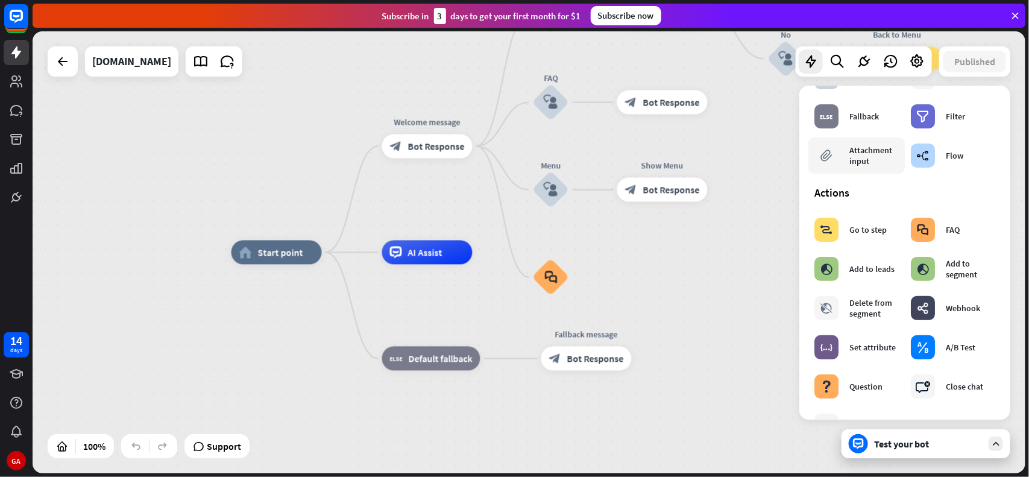
click at [823, 153] on div "Attachment input" at bounding box center [873, 156] width 49 height 22
click at [823, 160] on div "builder_tree Flow" at bounding box center [937, 155] width 52 height 24
click at [550, 274] on icon "block_faq" at bounding box center [550, 277] width 13 height 13
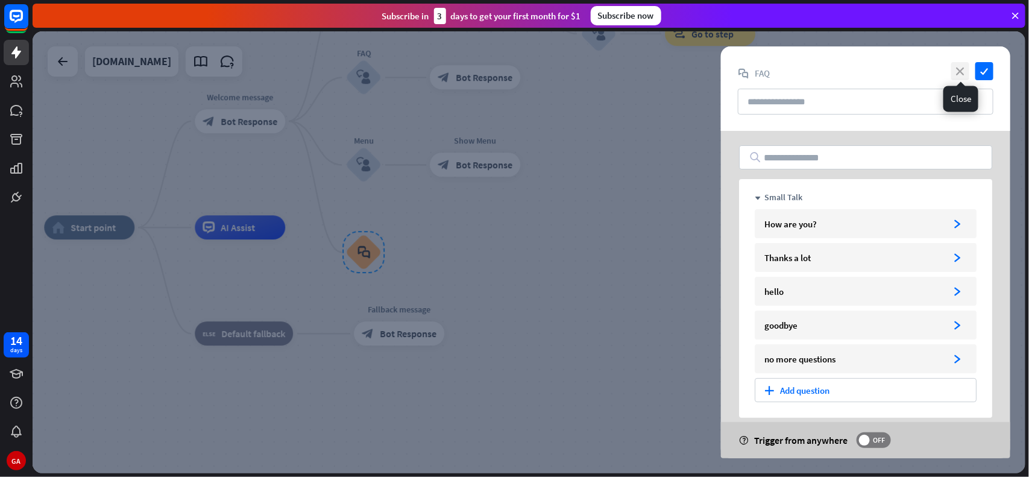
click at [823, 68] on icon "close" at bounding box center [960, 71] width 18 height 18
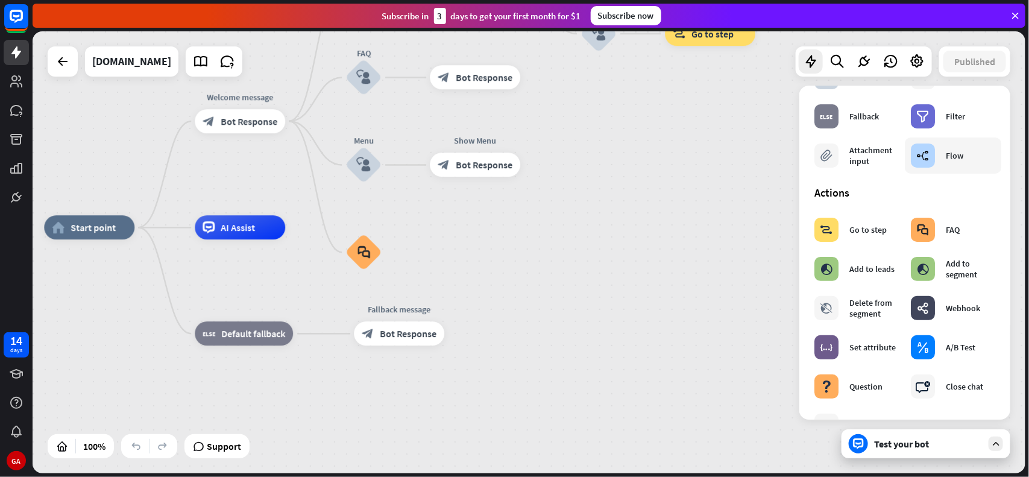
click at [823, 164] on div "builder_tree Flow" at bounding box center [937, 155] width 52 height 24
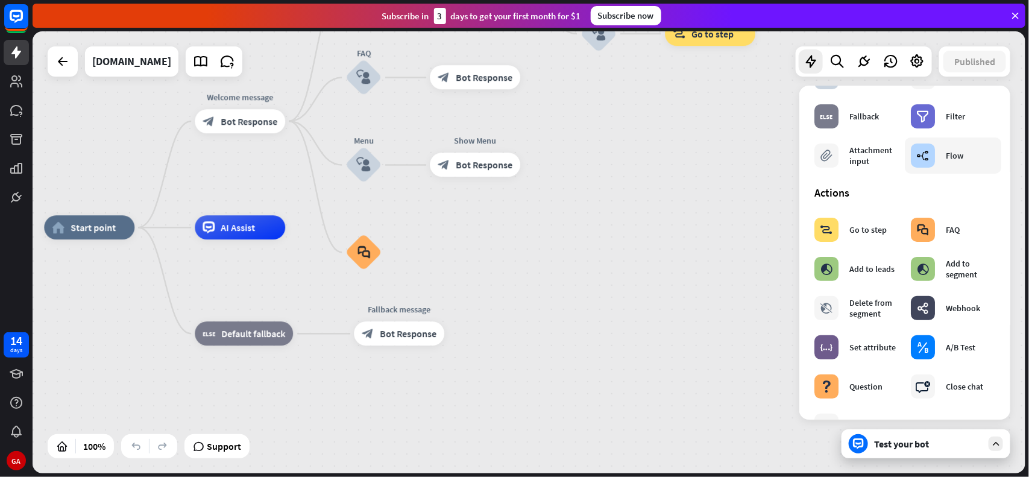
click at [823, 152] on icon "builder_tree" at bounding box center [923, 155] width 13 height 12
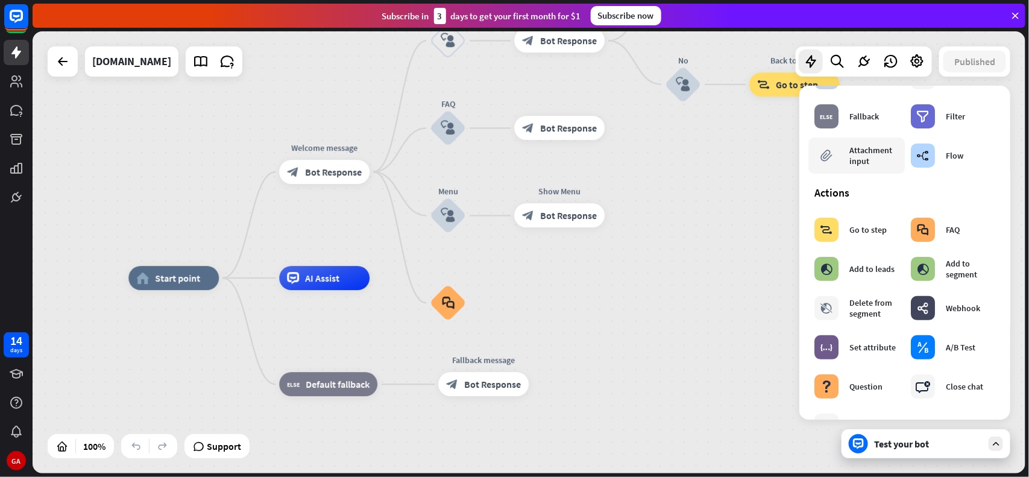
drag, startPoint x: 923, startPoint y: 152, endPoint x: 853, endPoint y: 164, distance: 71.0
click at [823, 164] on div "home_2 Start point Welcome message block_bot_response Bot Response Back to Menu…" at bounding box center [529, 252] width 993 height 442
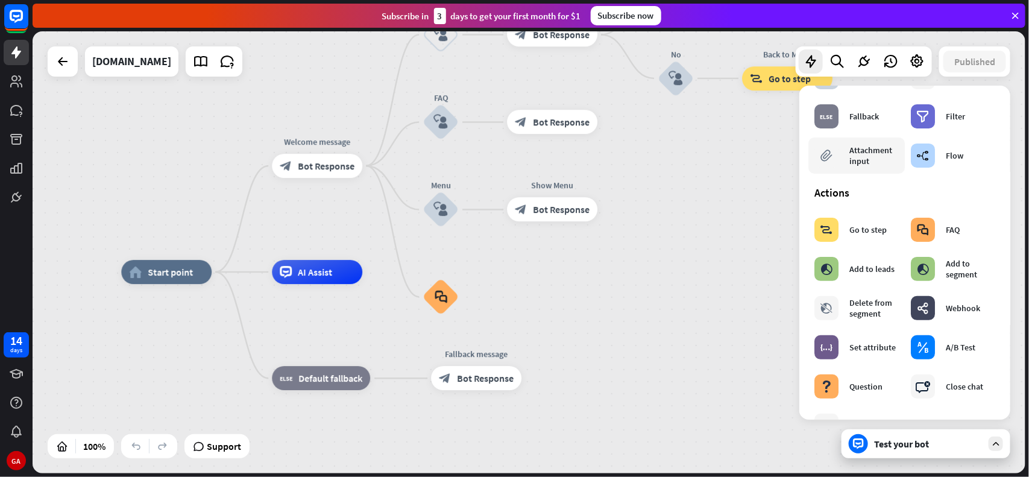
click at [823, 164] on div "Attachment input" at bounding box center [873, 156] width 49 height 22
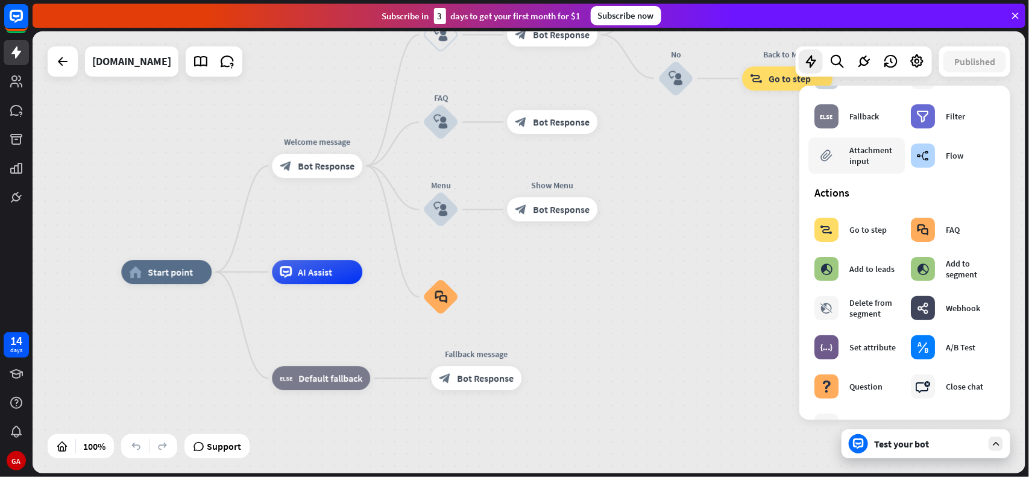
click at [823, 164] on div "Attachment input" at bounding box center [873, 156] width 49 height 22
click at [17, 377] on icon at bounding box center [16, 374] width 13 height 10
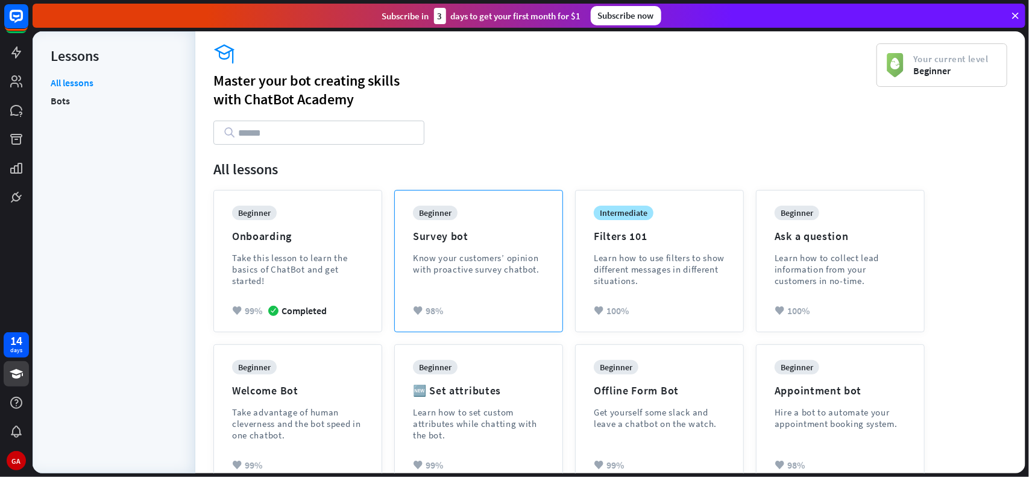
click at [450, 238] on div "Survey bot" at bounding box center [440, 236] width 55 height 14
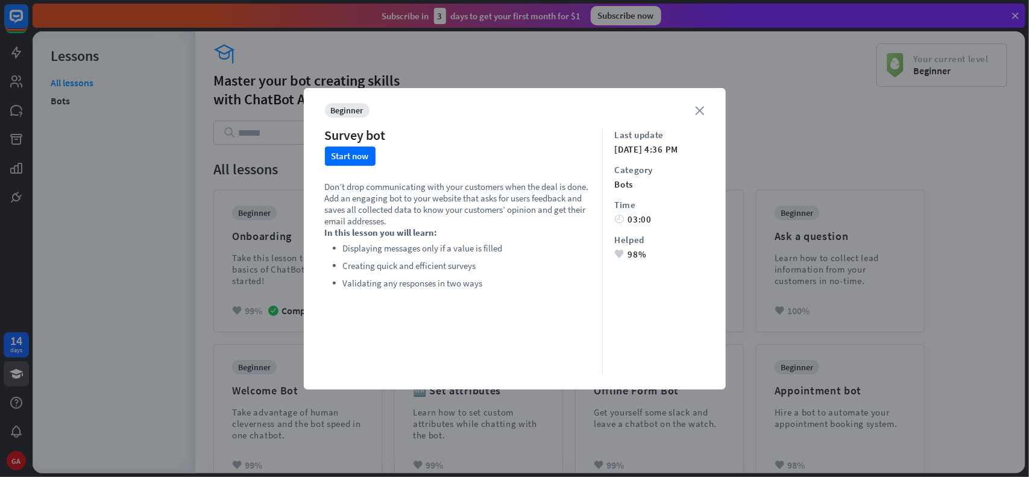
click at [698, 109] on icon "close" at bounding box center [700, 110] width 9 height 9
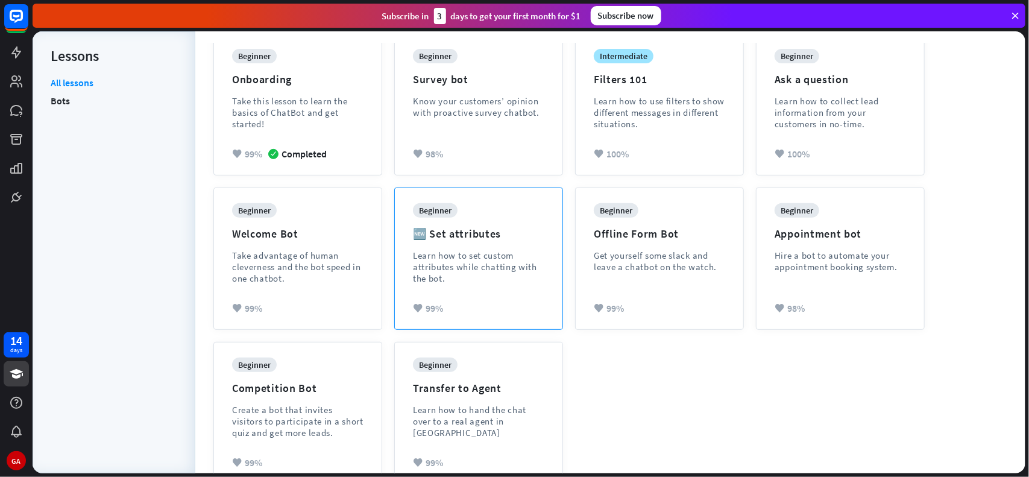
scroll to position [178, 0]
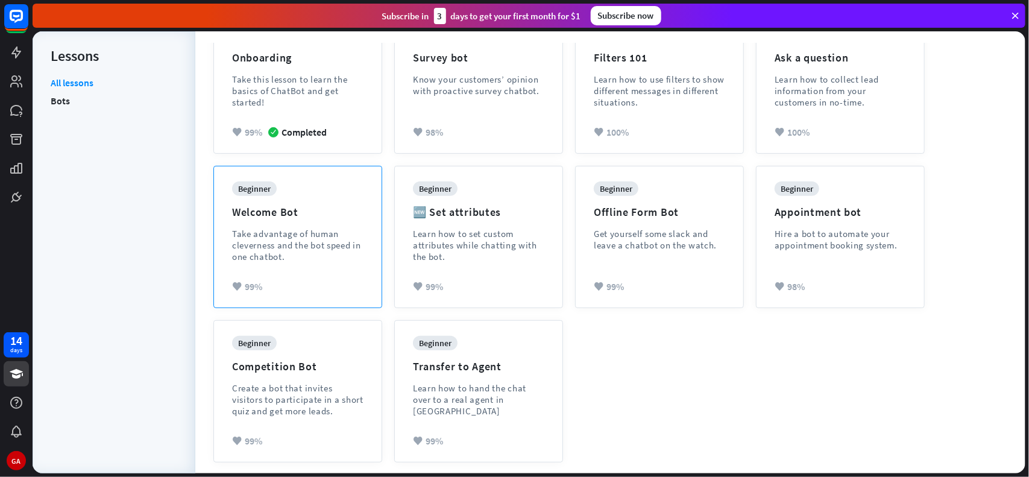
click at [280, 230] on div "Take advantage of human cleverness and the bot speed in one chatbot." at bounding box center [297, 245] width 131 height 34
